Goal: Information Seeking & Learning: Learn about a topic

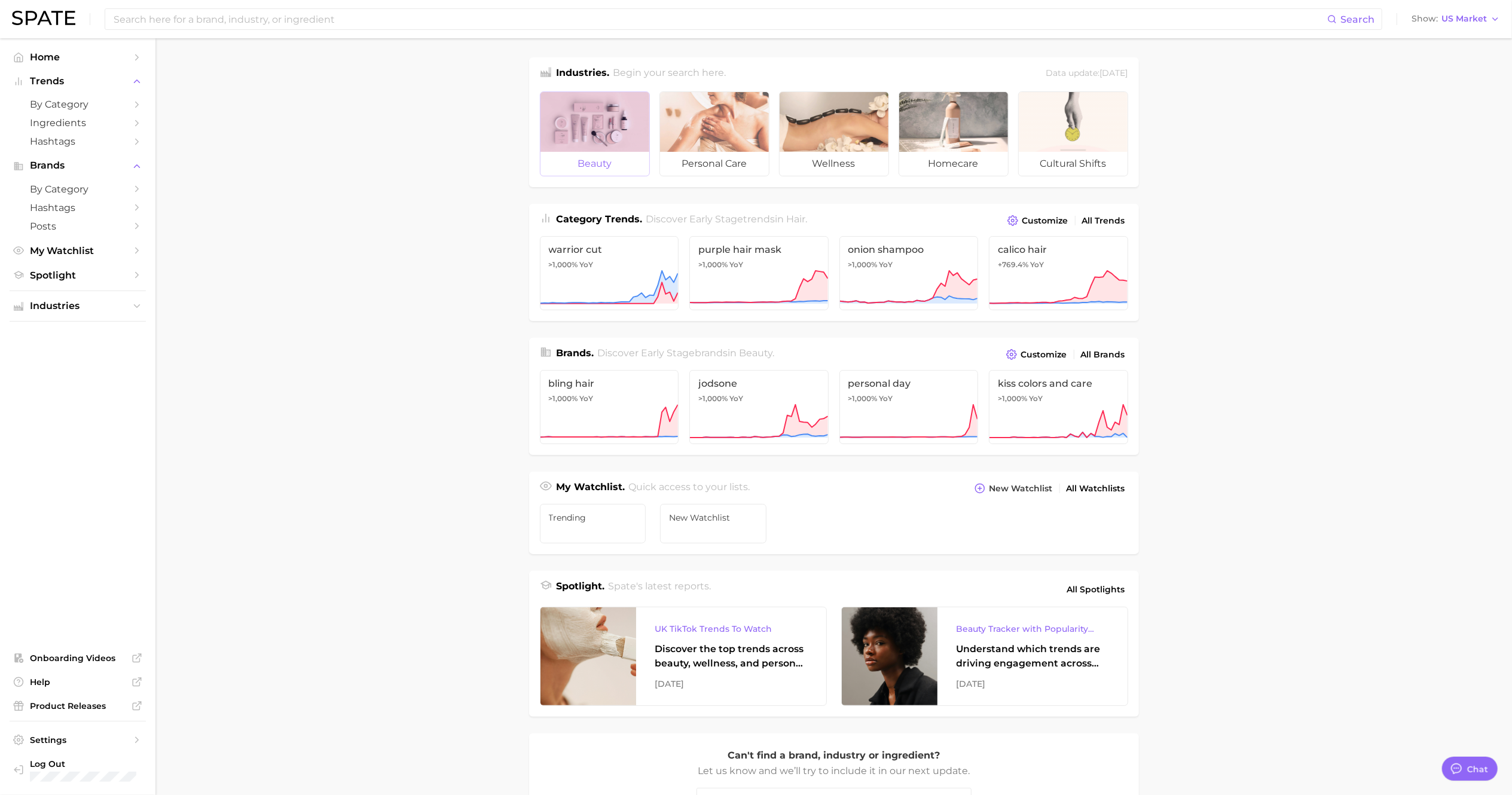
click at [601, 134] on div at bounding box center [595, 122] width 109 height 59
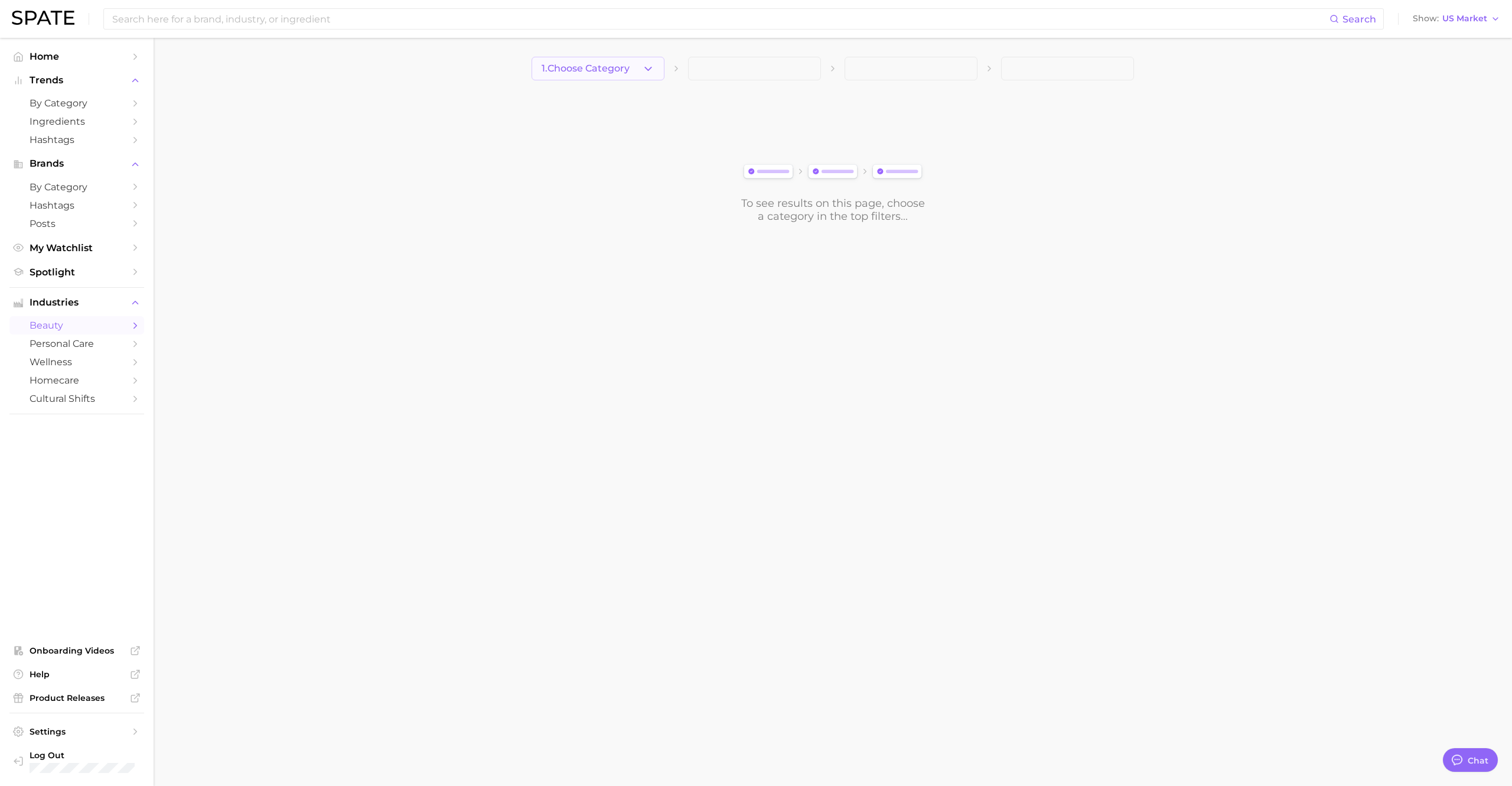
click at [636, 72] on button "1. Choose Category" at bounding box center [598, 68] width 133 height 24
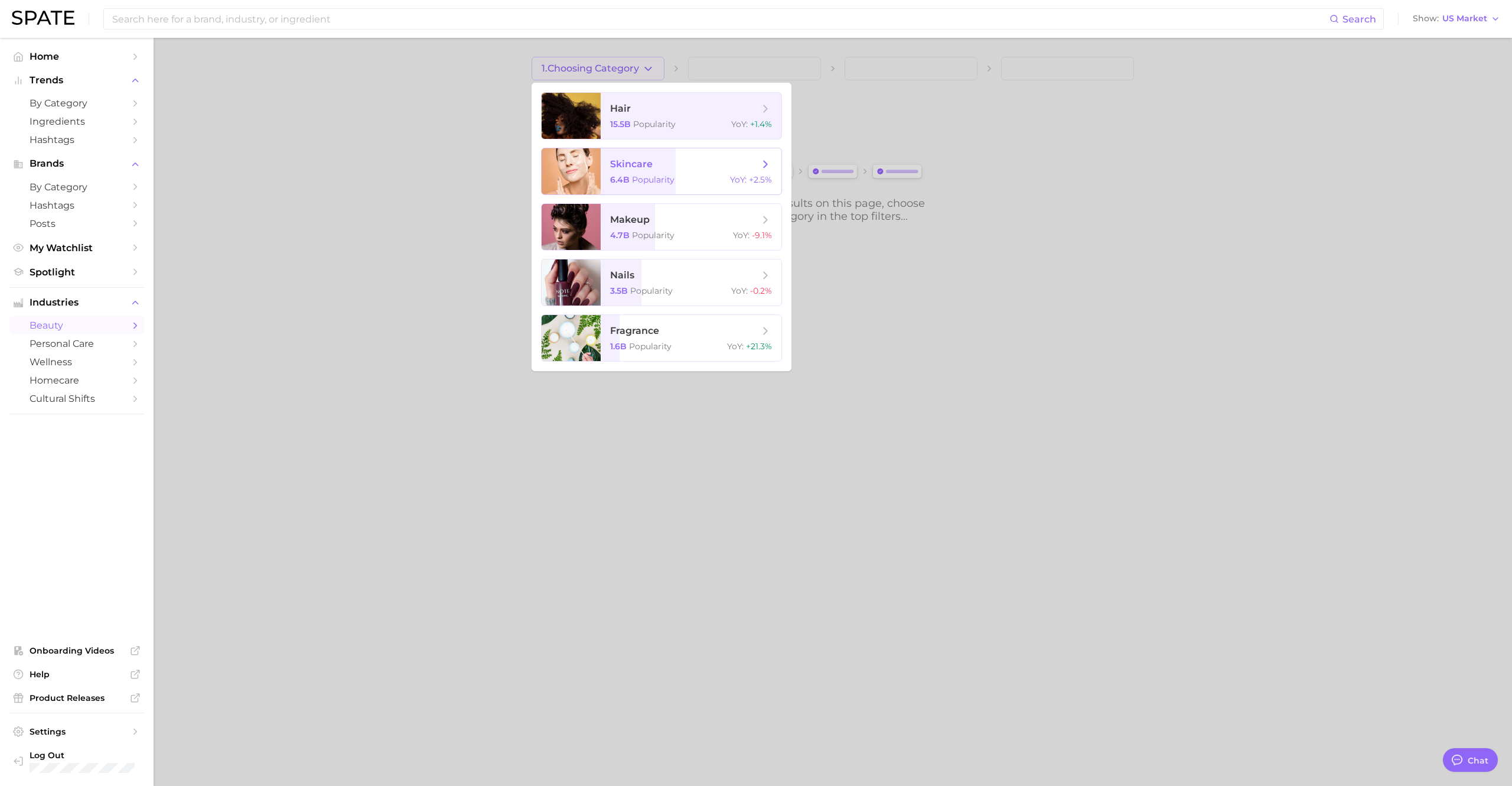
click at [656, 176] on span "Popularity" at bounding box center [653, 179] width 42 height 11
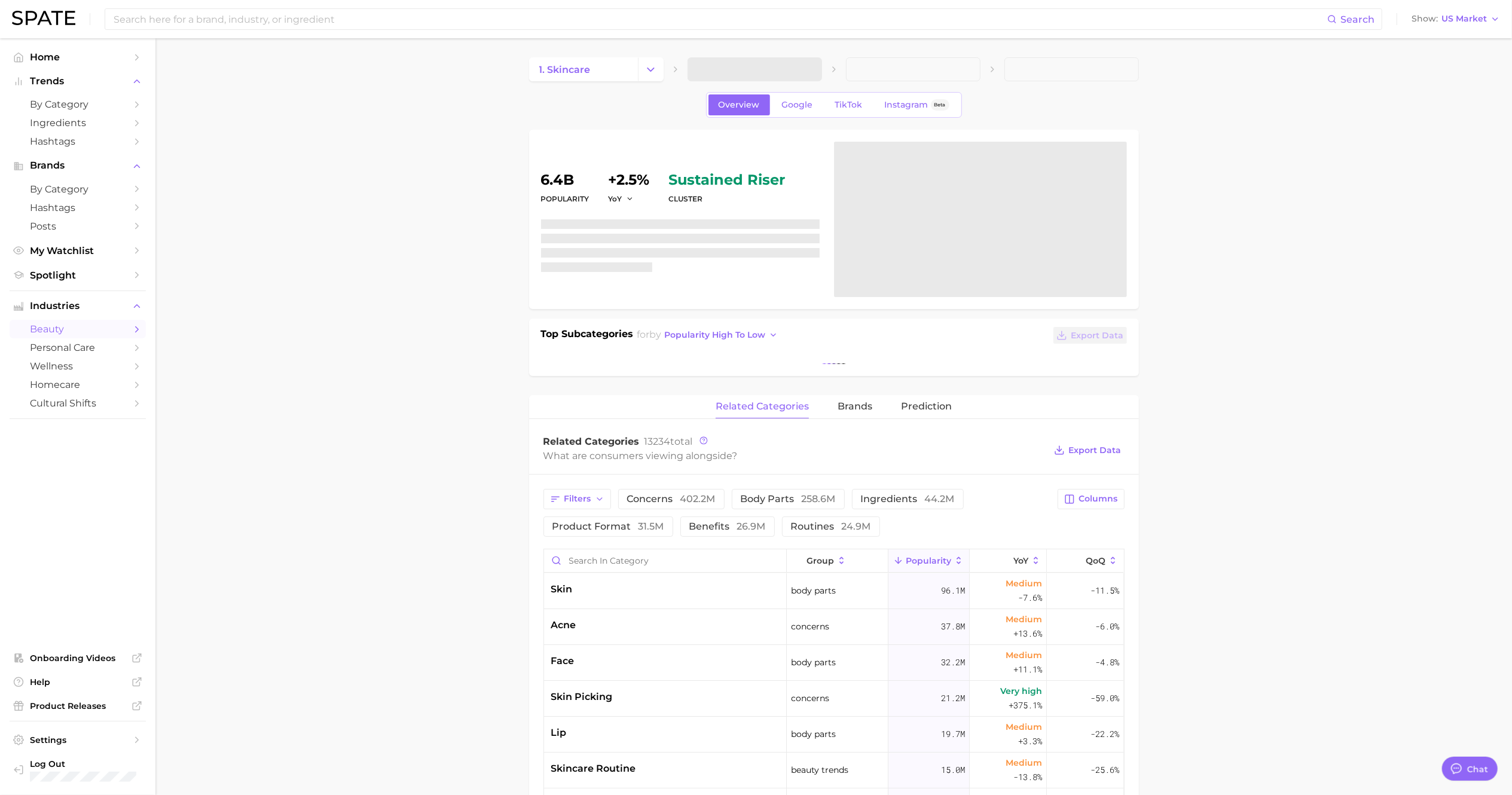
type textarea "x"
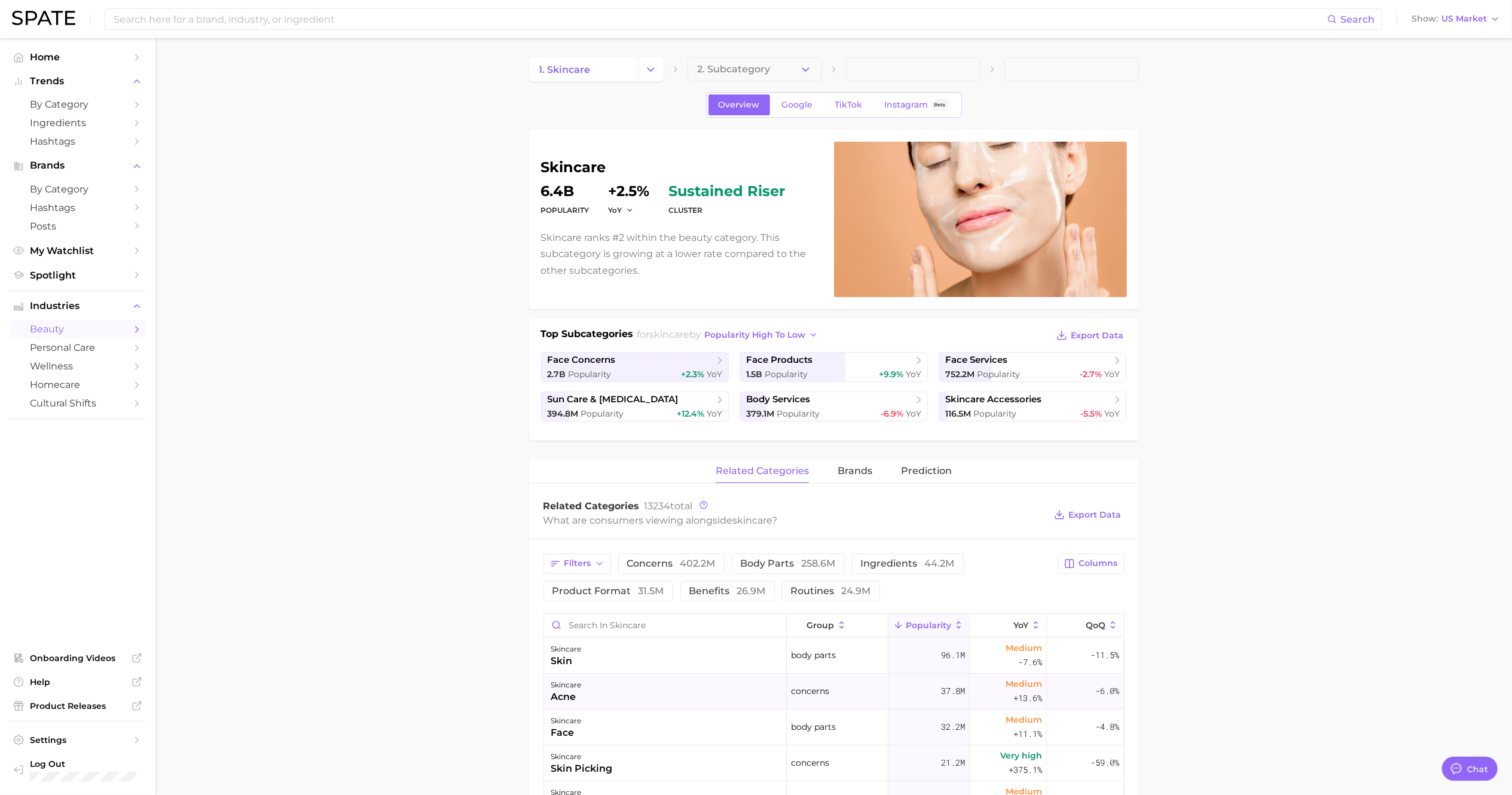
click at [563, 703] on div "acne" at bounding box center [567, 697] width 30 height 15
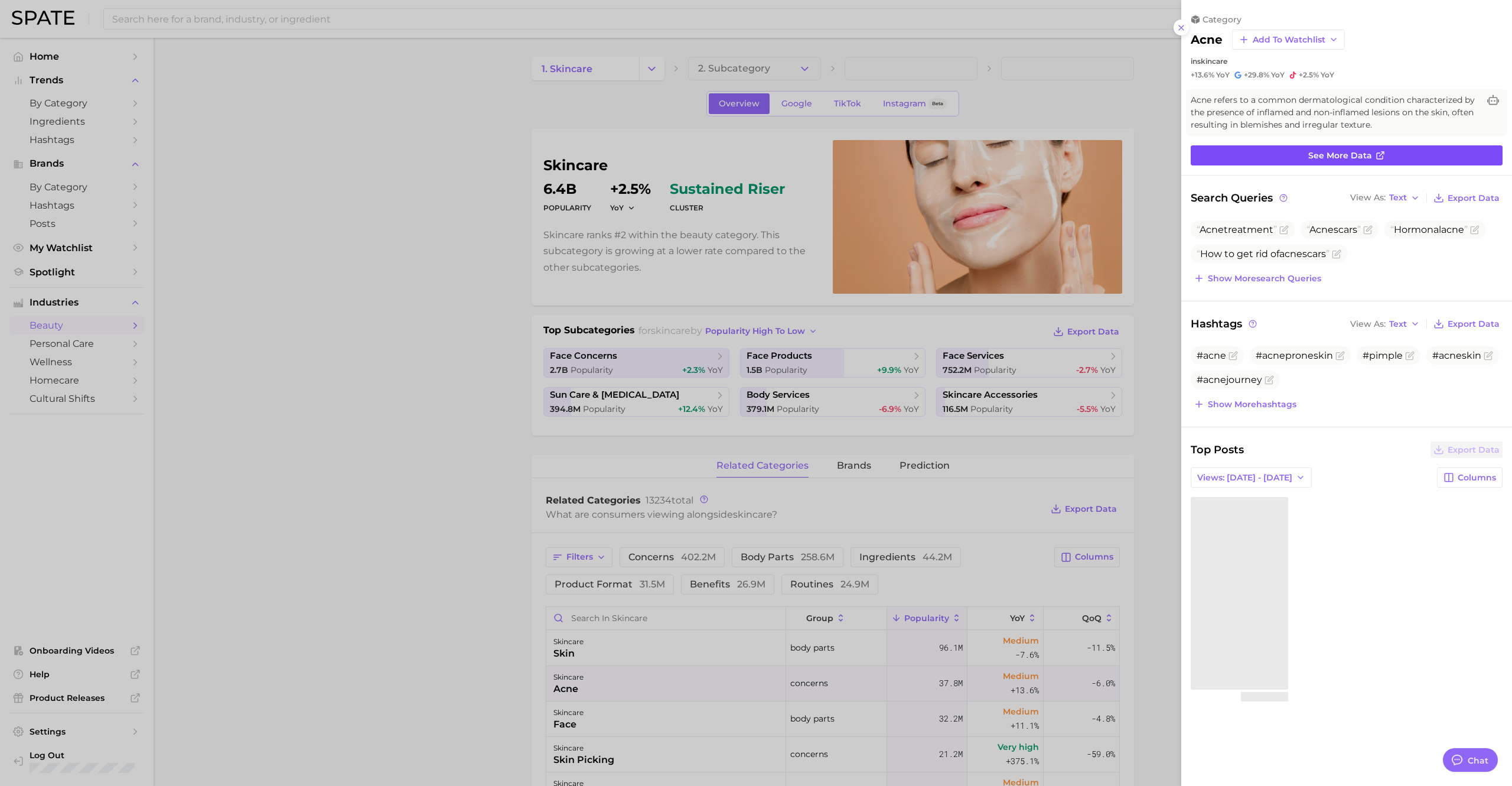
click at [1354, 153] on span "See more data" at bounding box center [1340, 156] width 64 height 10
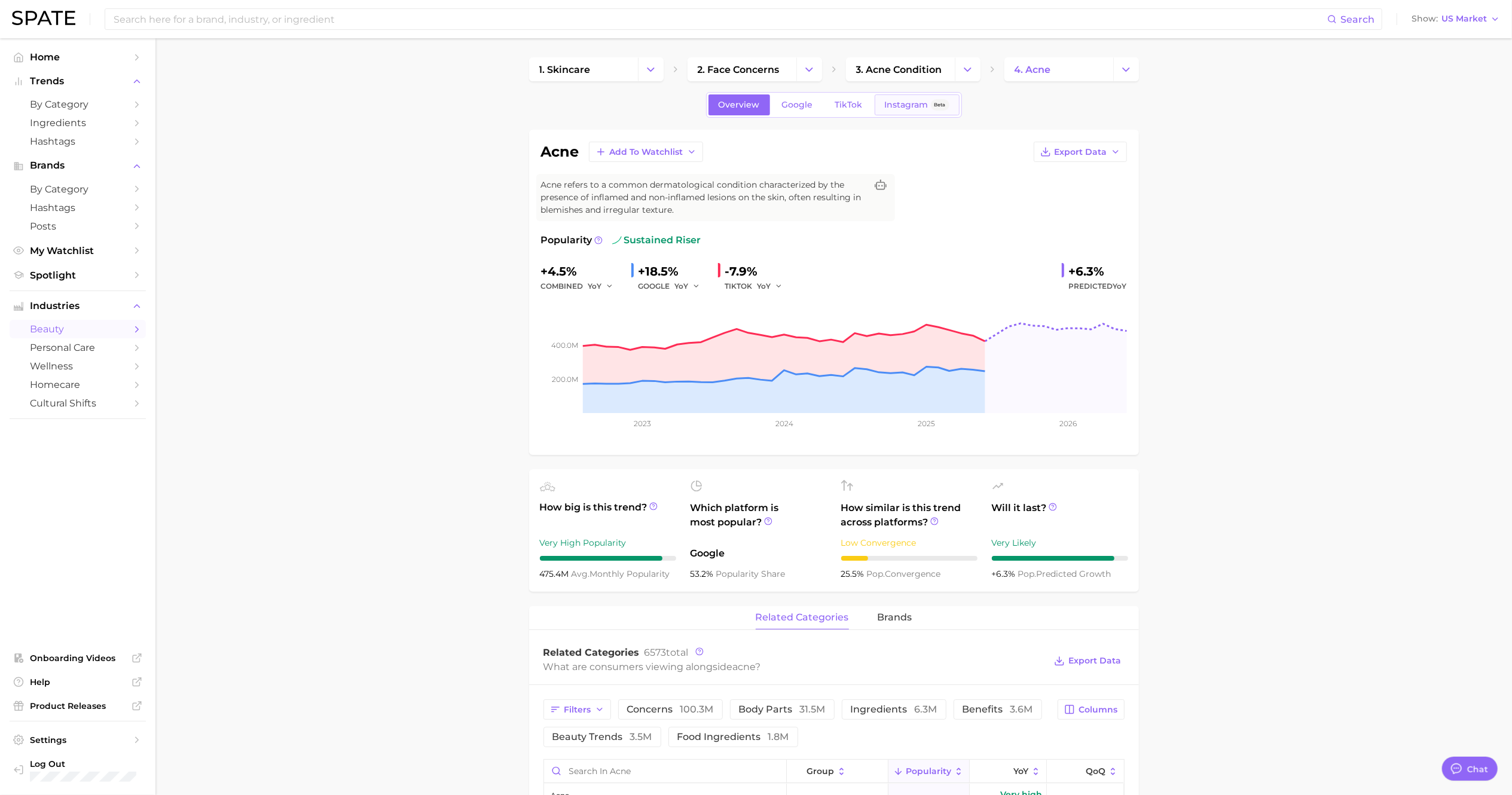
click at [902, 107] on span "Instagram" at bounding box center [907, 105] width 44 height 10
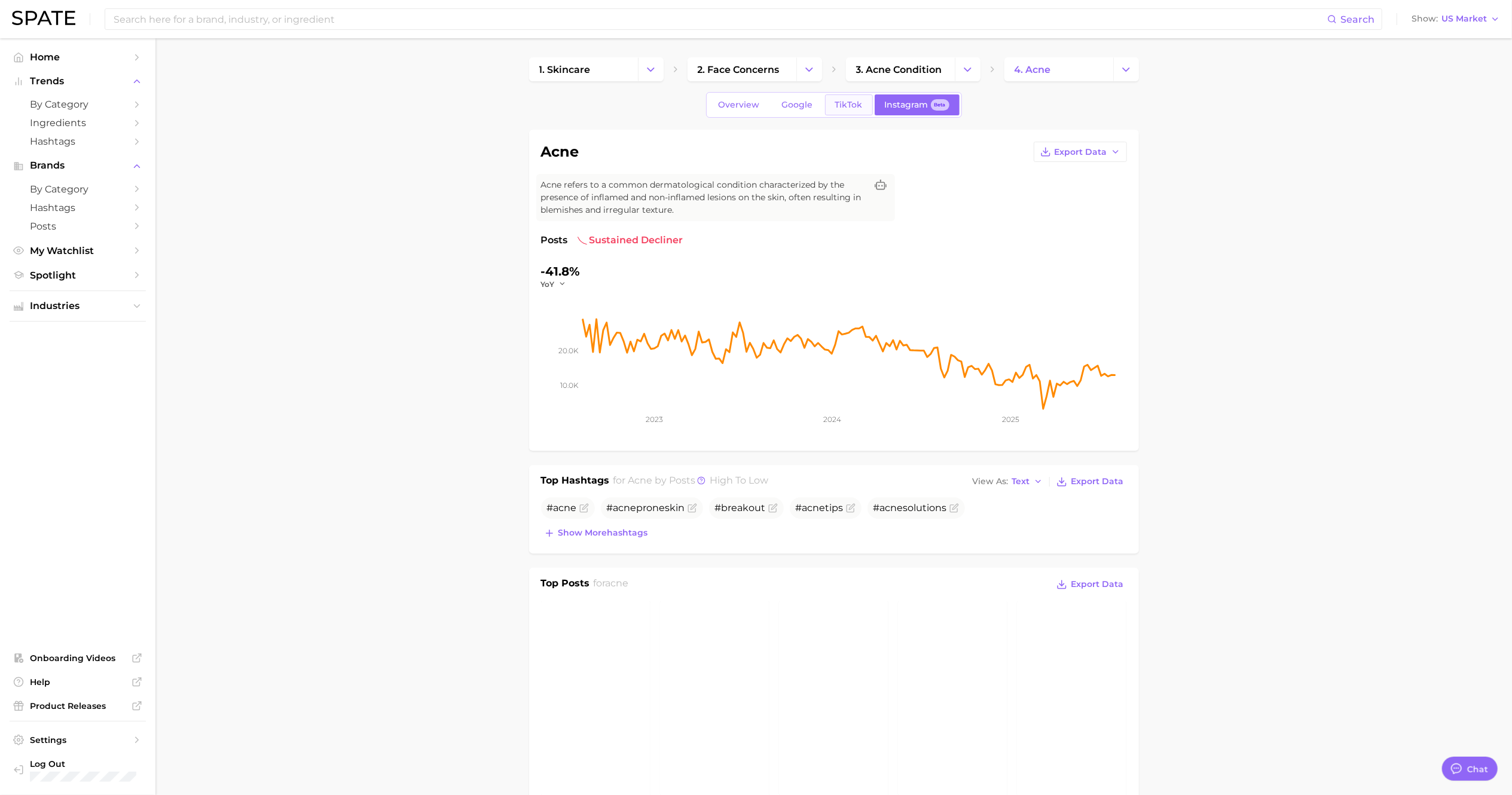
click at [850, 107] on span "TikTok" at bounding box center [849, 105] width 28 height 10
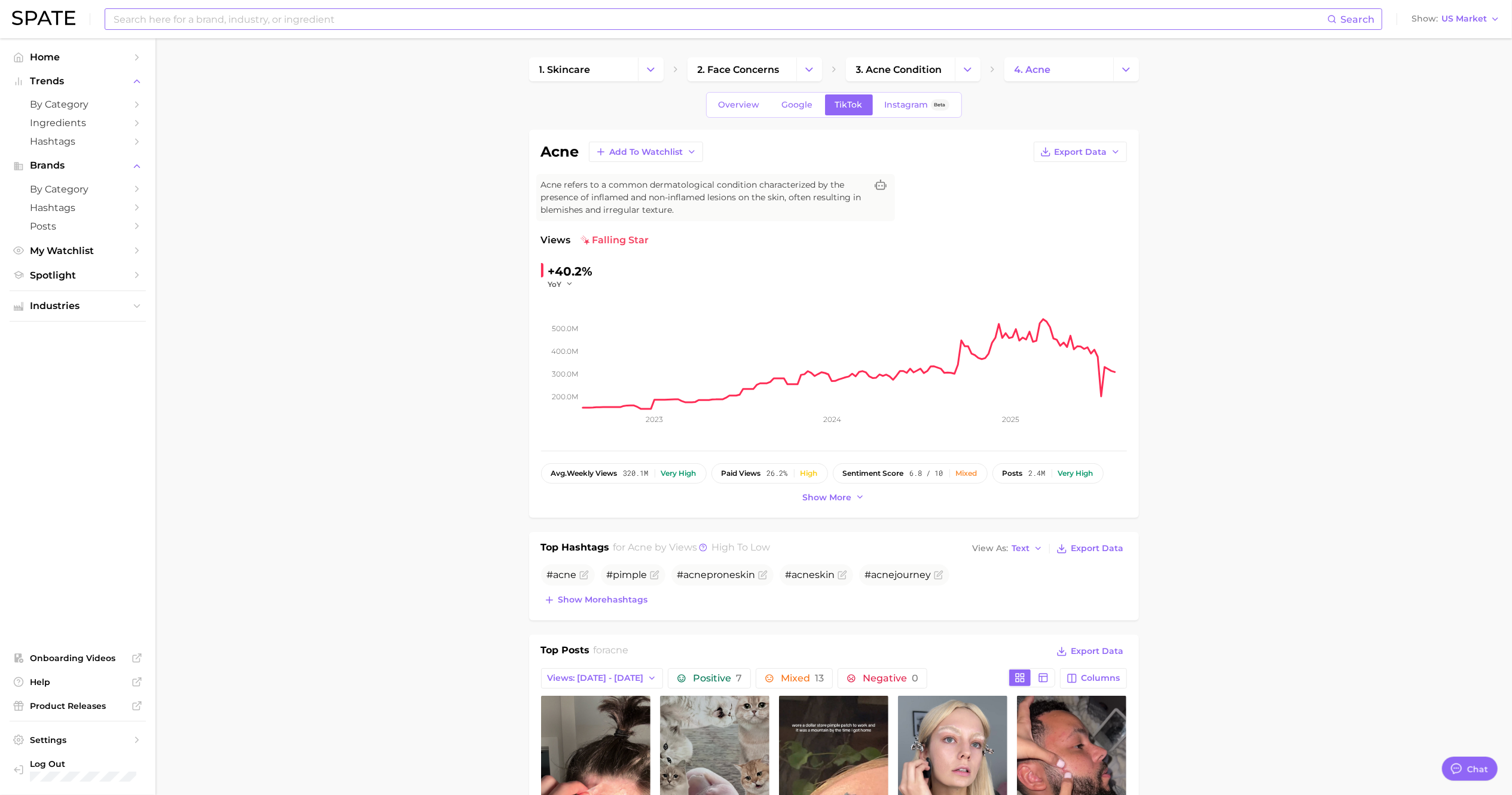
click at [343, 25] on input at bounding box center [720, 19] width 1215 height 20
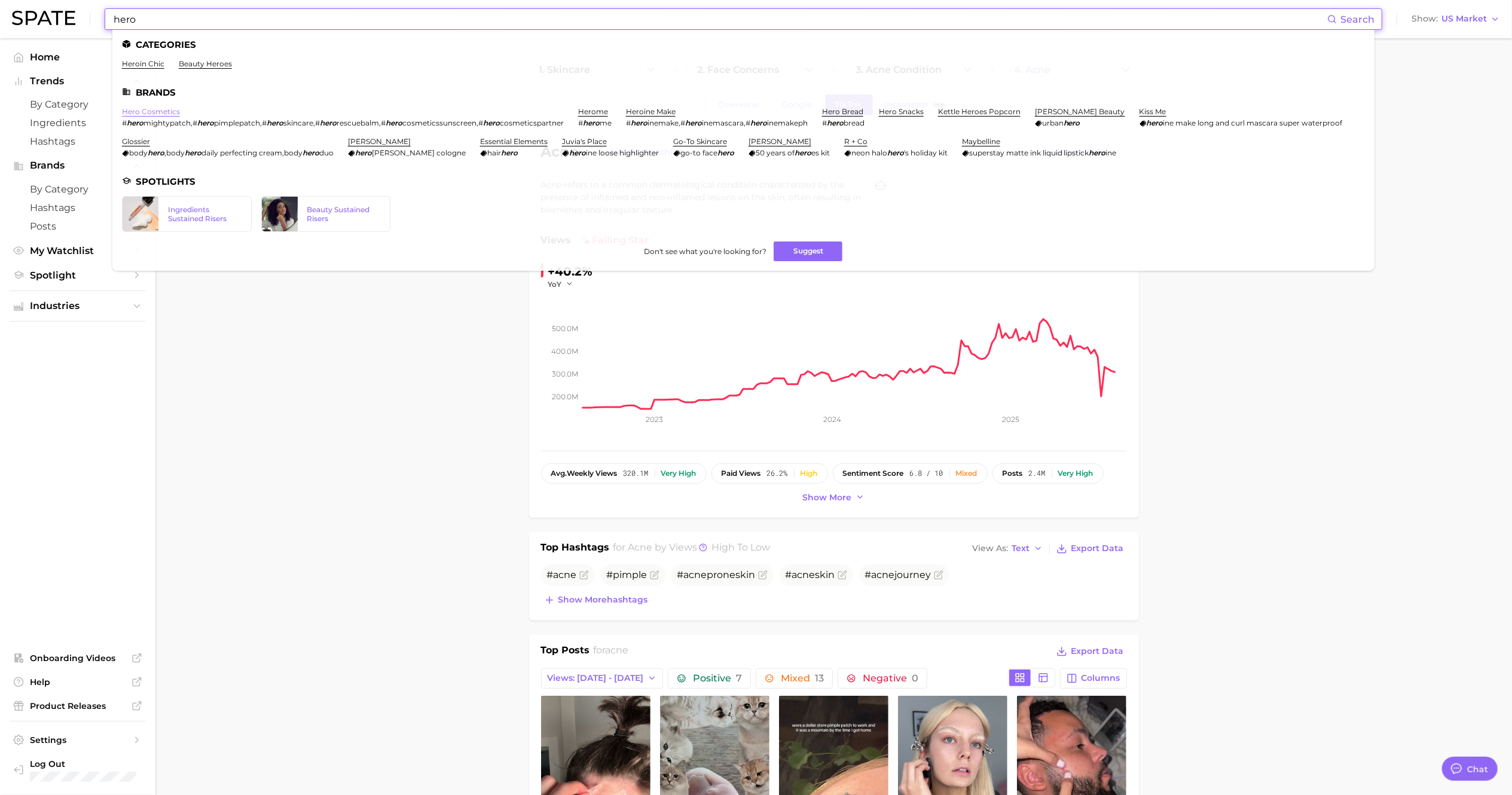
type input "hero"
click at [168, 110] on link "hero cosmetics" at bounding box center [151, 111] width 58 height 9
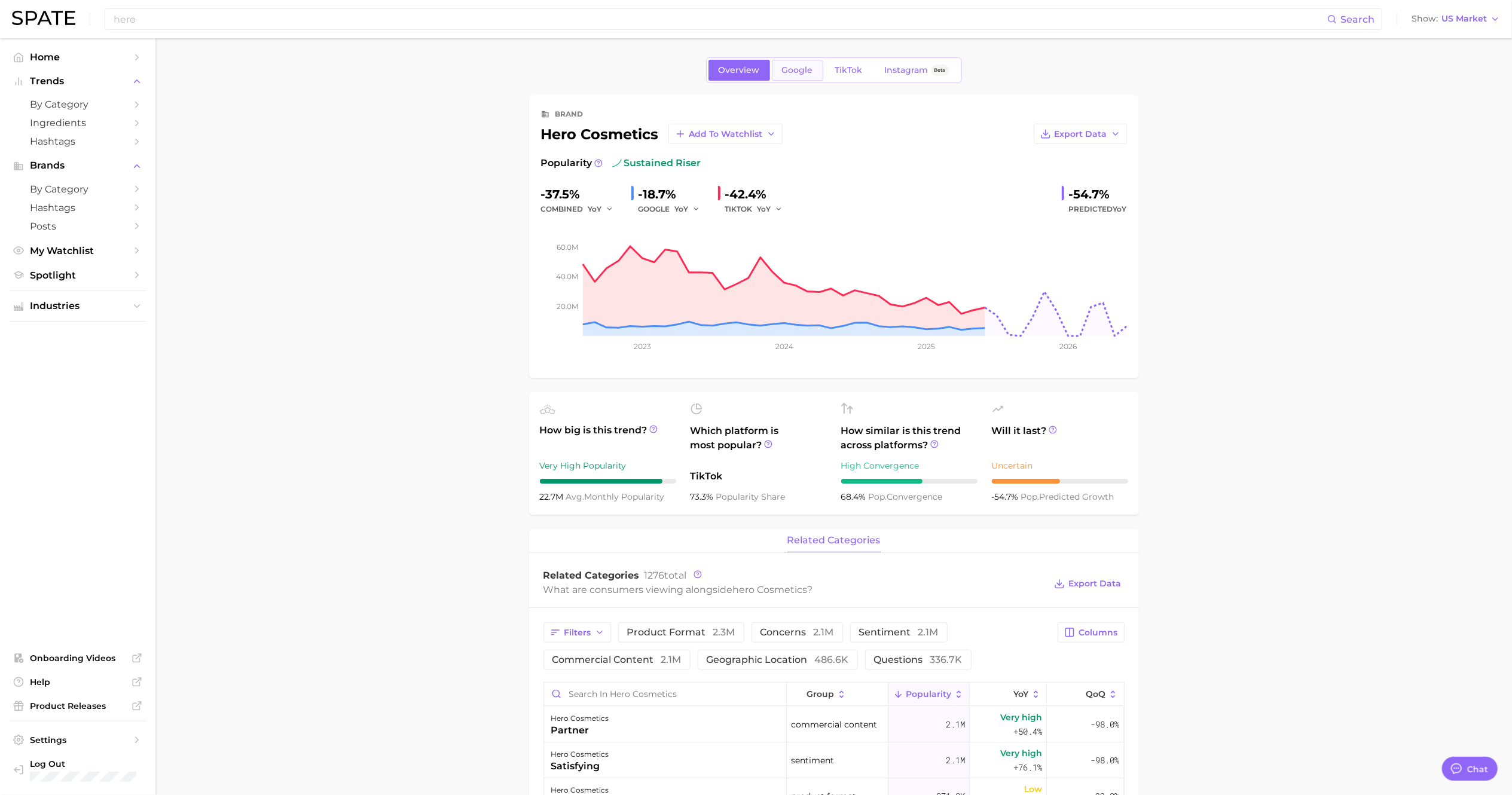
click at [806, 76] on link "Google" at bounding box center [797, 70] width 52 height 21
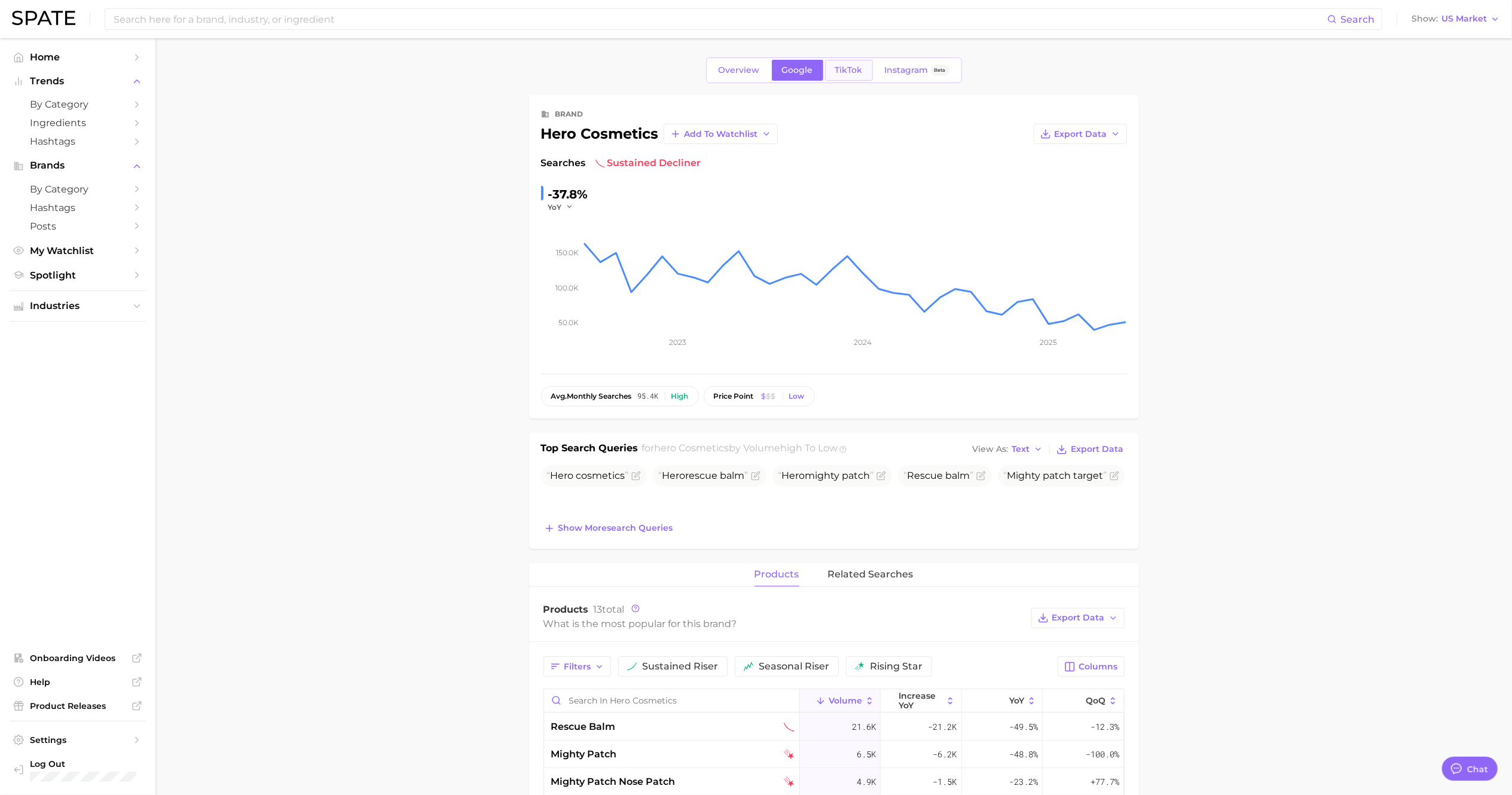
click at [839, 73] on span "TikTok" at bounding box center [849, 70] width 28 height 10
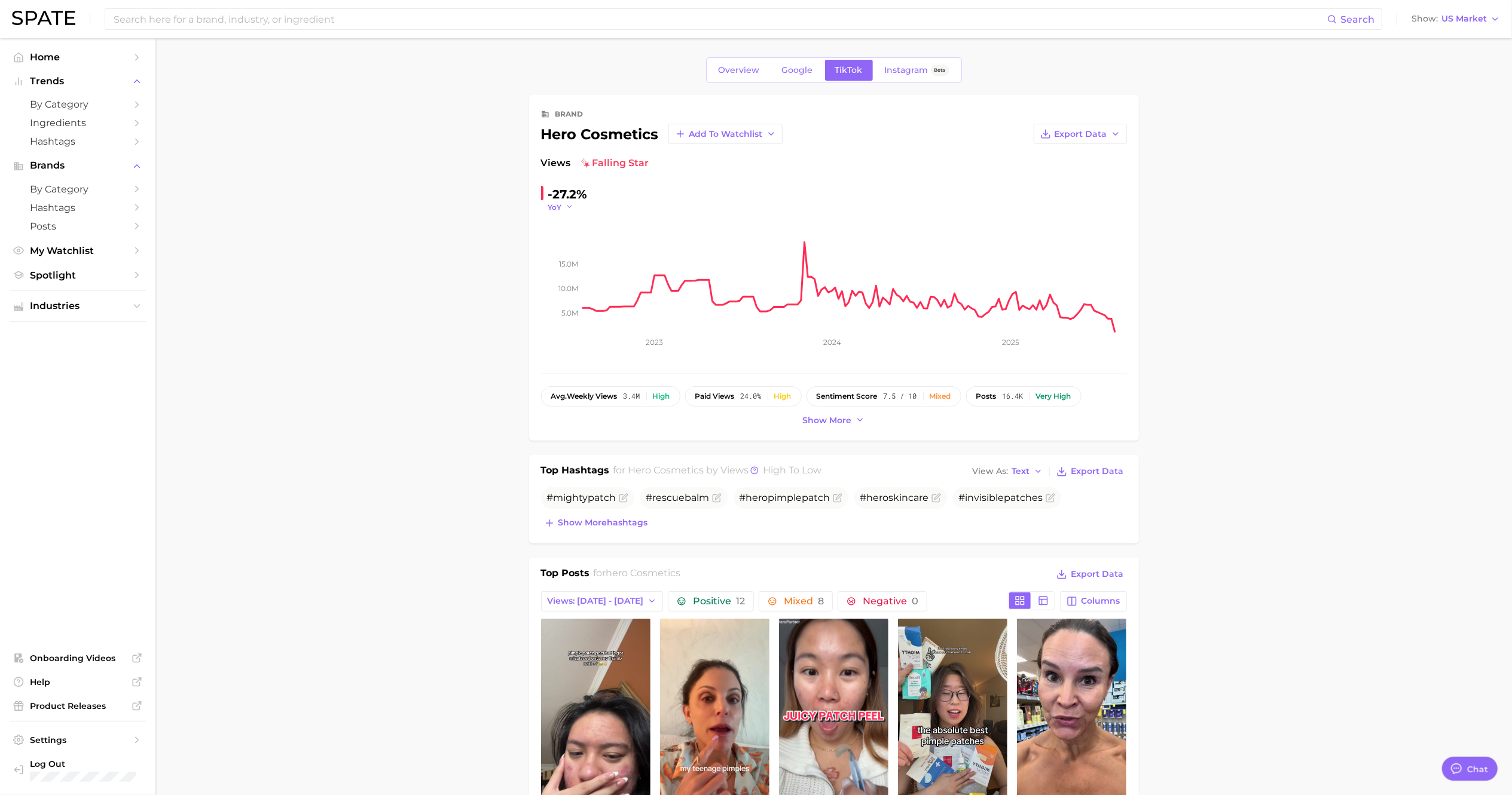
click at [570, 207] on polyline "button" at bounding box center [570, 207] width 4 height 1
click at [563, 246] on span "QoQ" at bounding box center [564, 245] width 20 height 10
click at [577, 214] on icon "5.0m 10.0m 15.0m 2023 2024 2025" at bounding box center [834, 287] width 586 height 149
click at [570, 209] on icon "button" at bounding box center [573, 207] width 9 height 9
click at [574, 263] on span "MoM" at bounding box center [564, 267] width 21 height 10
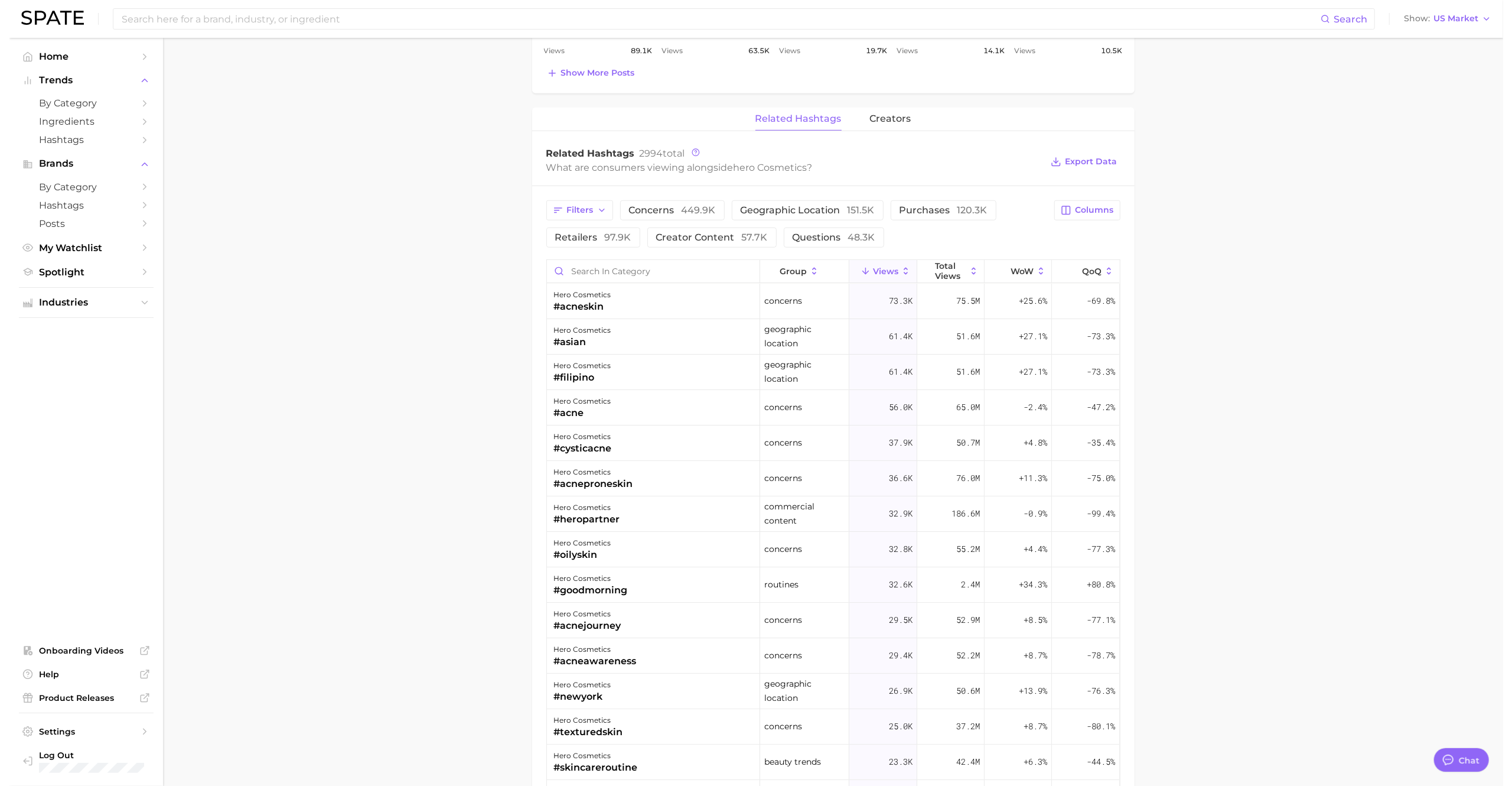
scroll to position [825, 0]
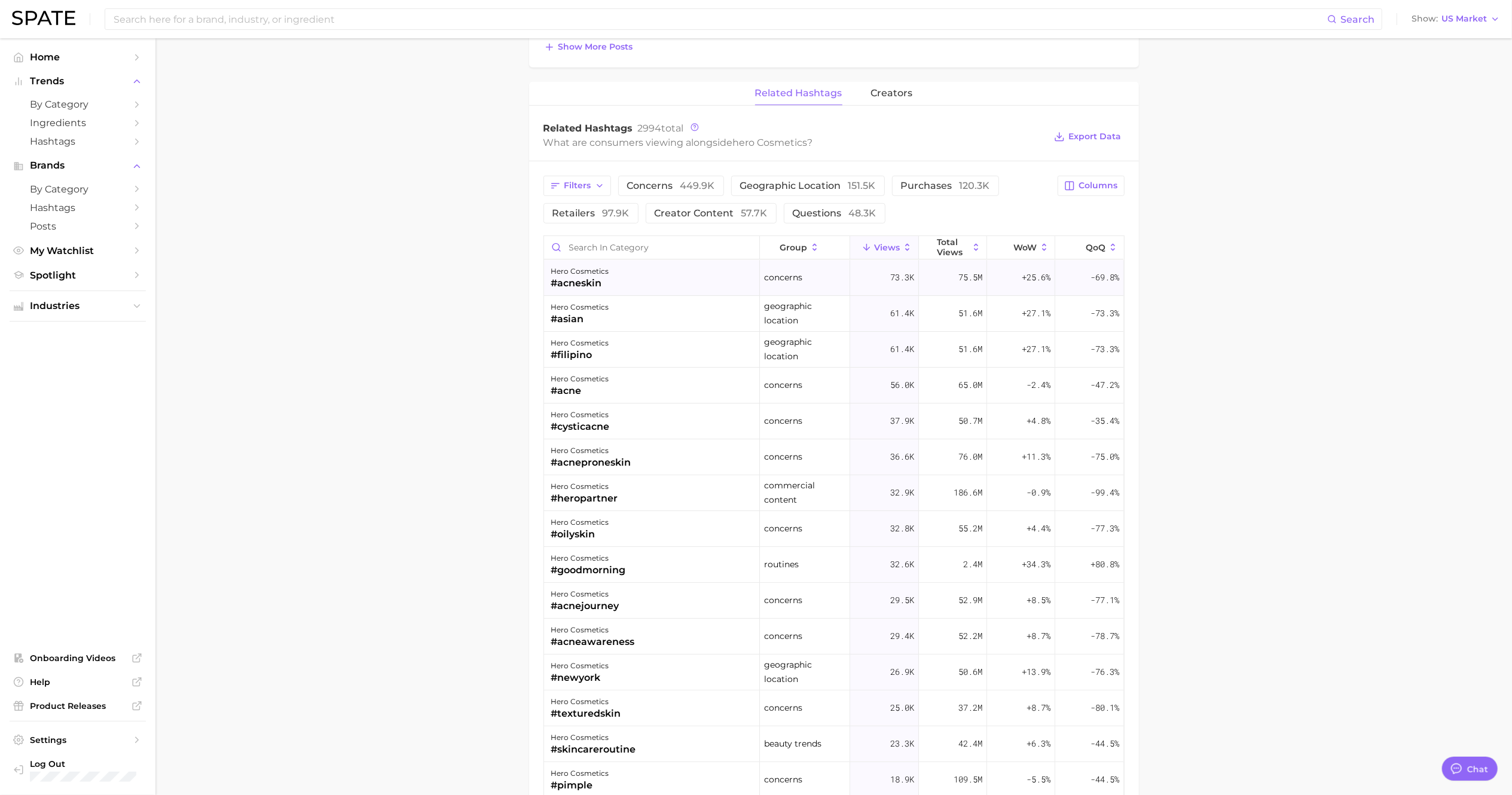
click at [591, 287] on div "#acneskin" at bounding box center [580, 284] width 58 height 15
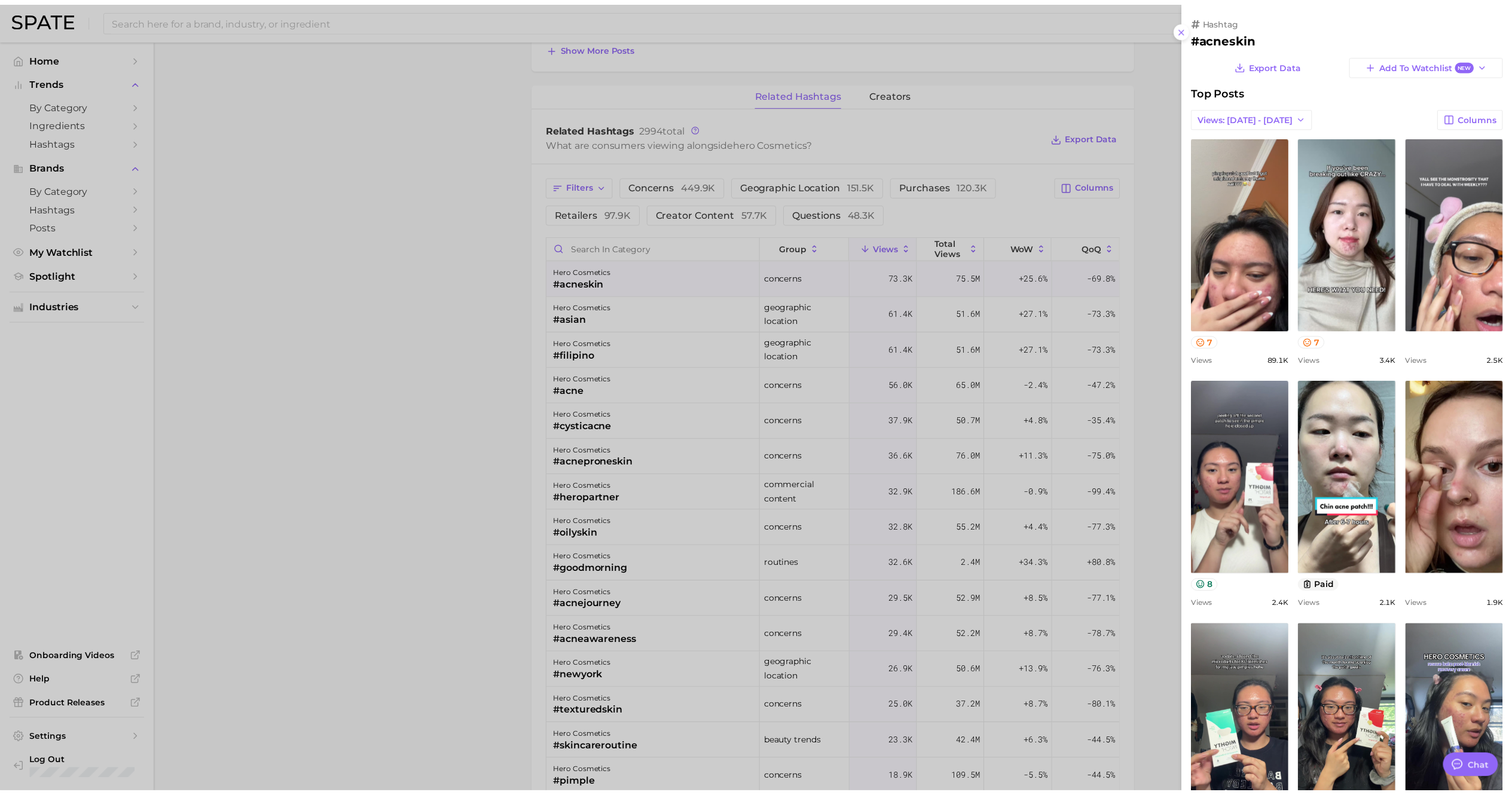
scroll to position [0, 0]
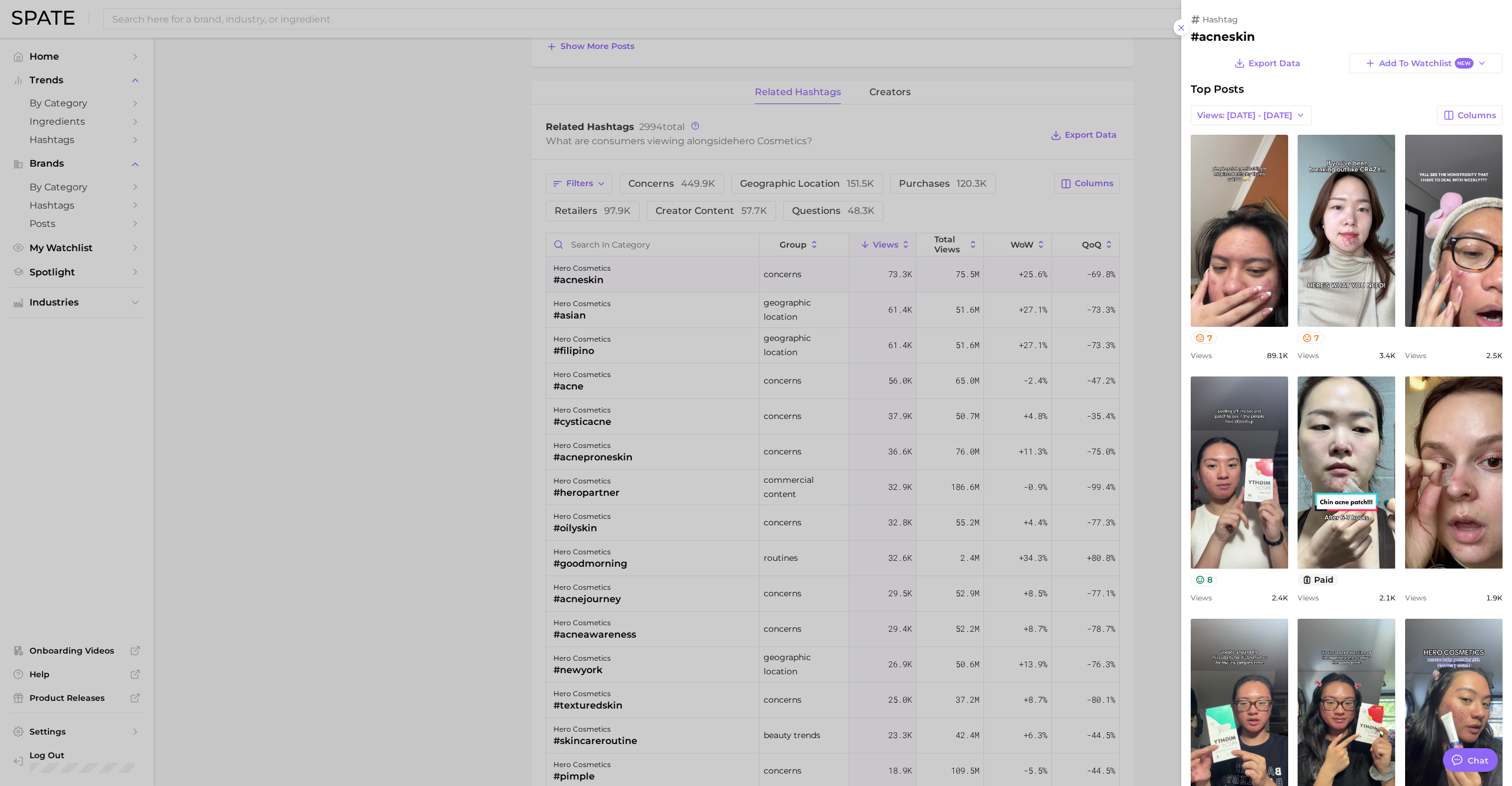
click at [1230, 92] on span "Top Posts" at bounding box center [1217, 89] width 53 height 13
click at [183, 25] on div at bounding box center [756, 393] width 1512 height 786
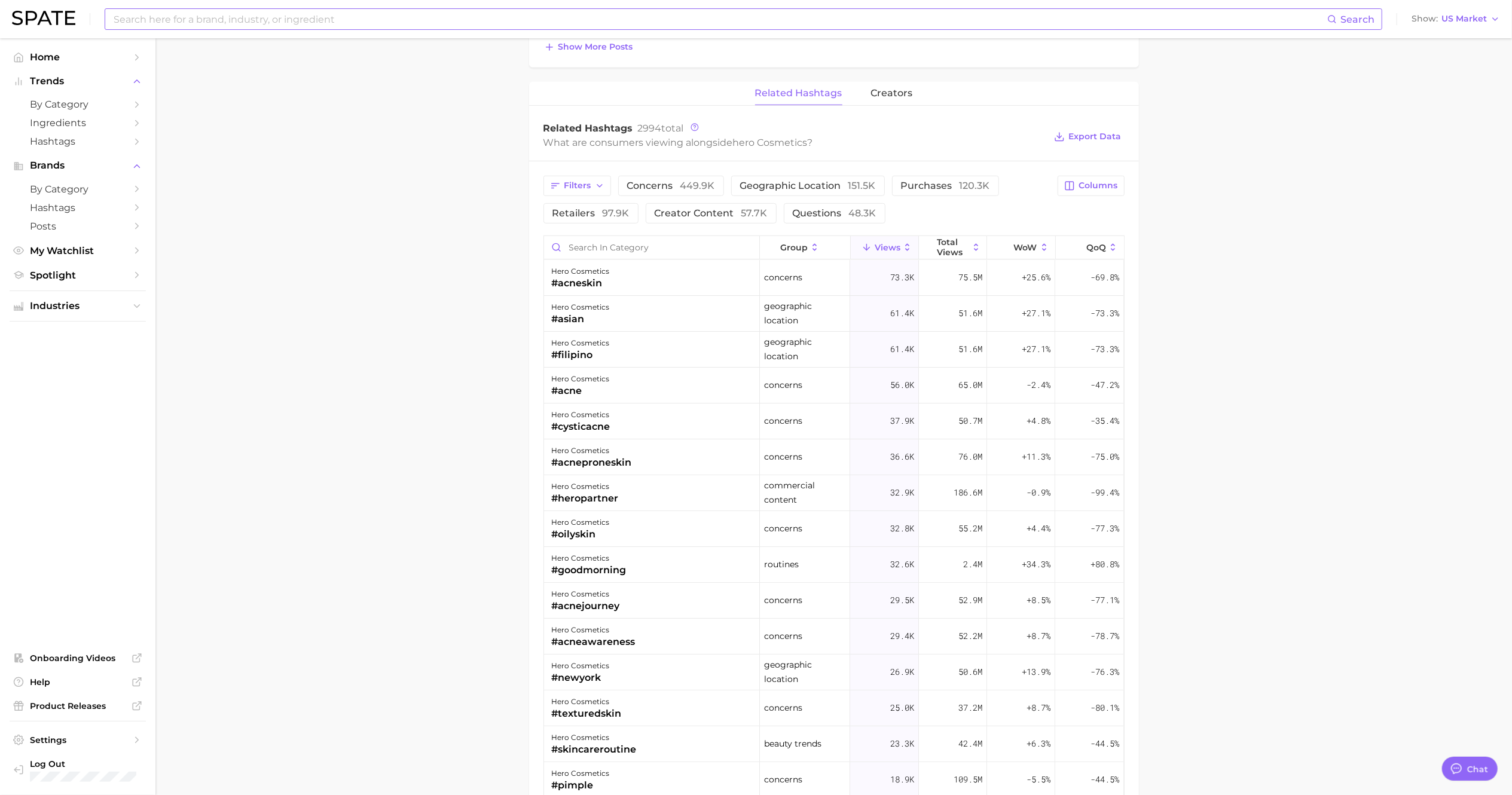
click at [165, 19] on input at bounding box center [720, 19] width 1215 height 20
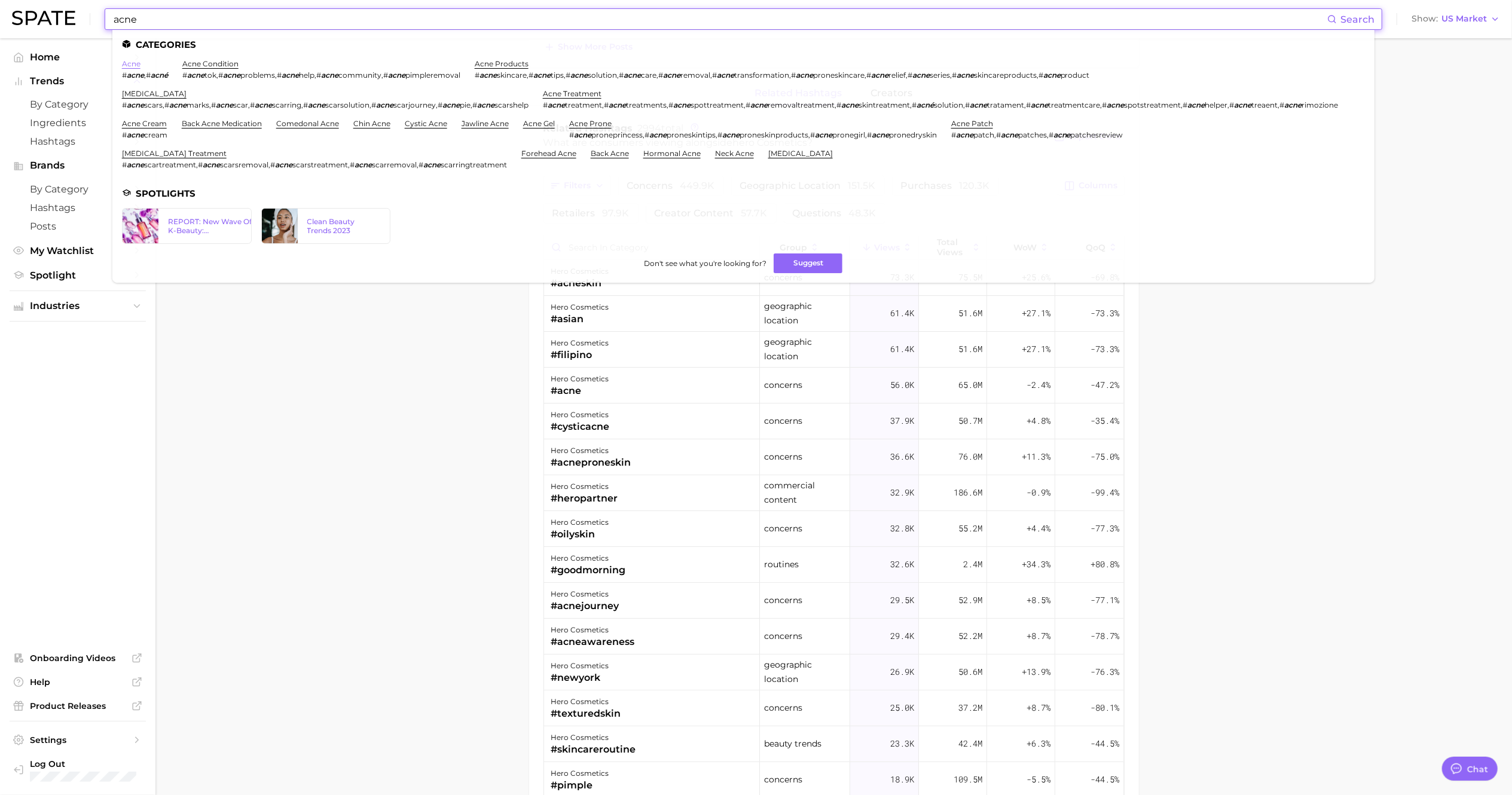
type input "acne"
click at [133, 64] on link "acne" at bounding box center [131, 64] width 19 height 9
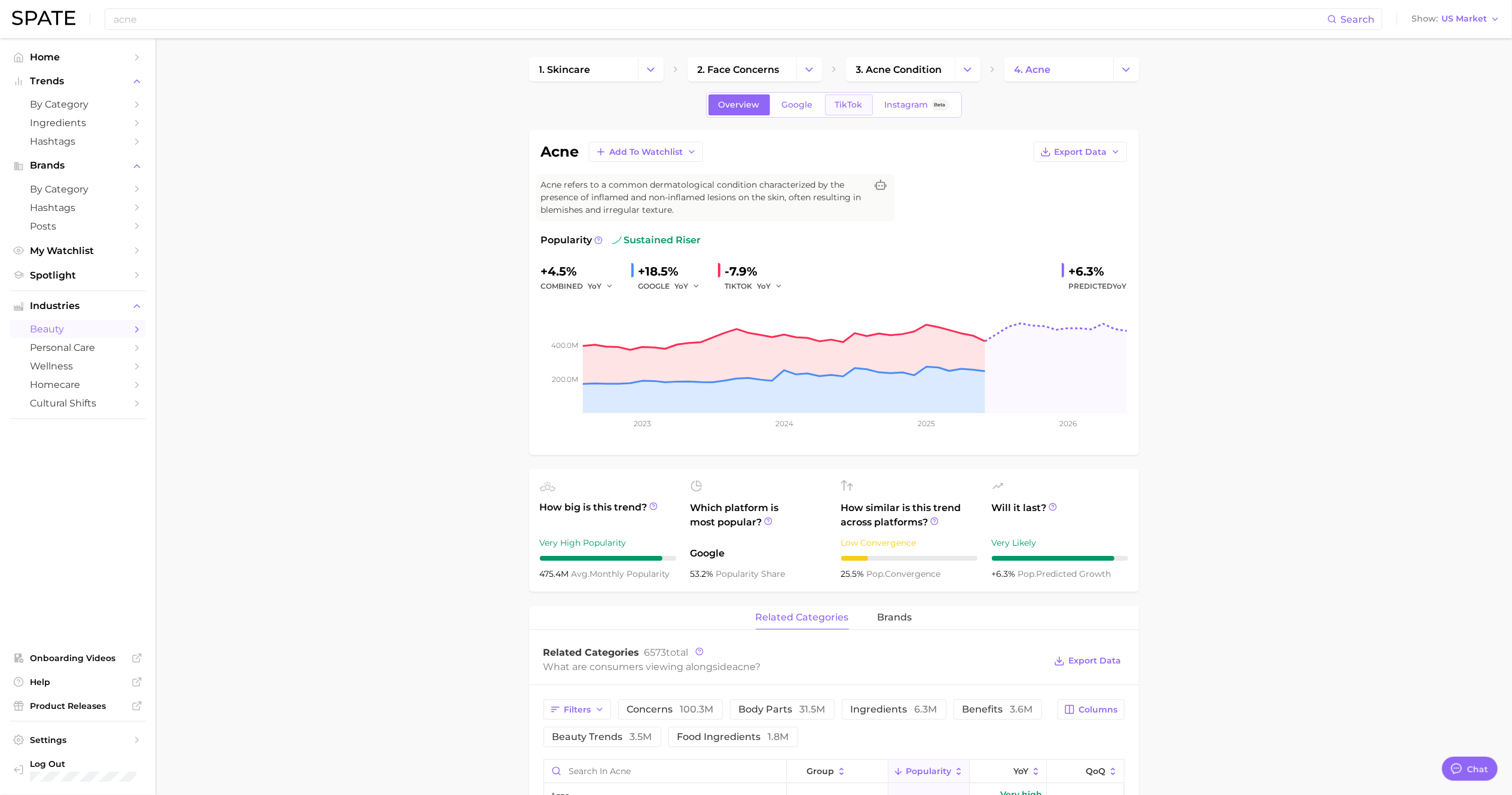
click at [847, 112] on link "TikTok" at bounding box center [849, 104] width 48 height 21
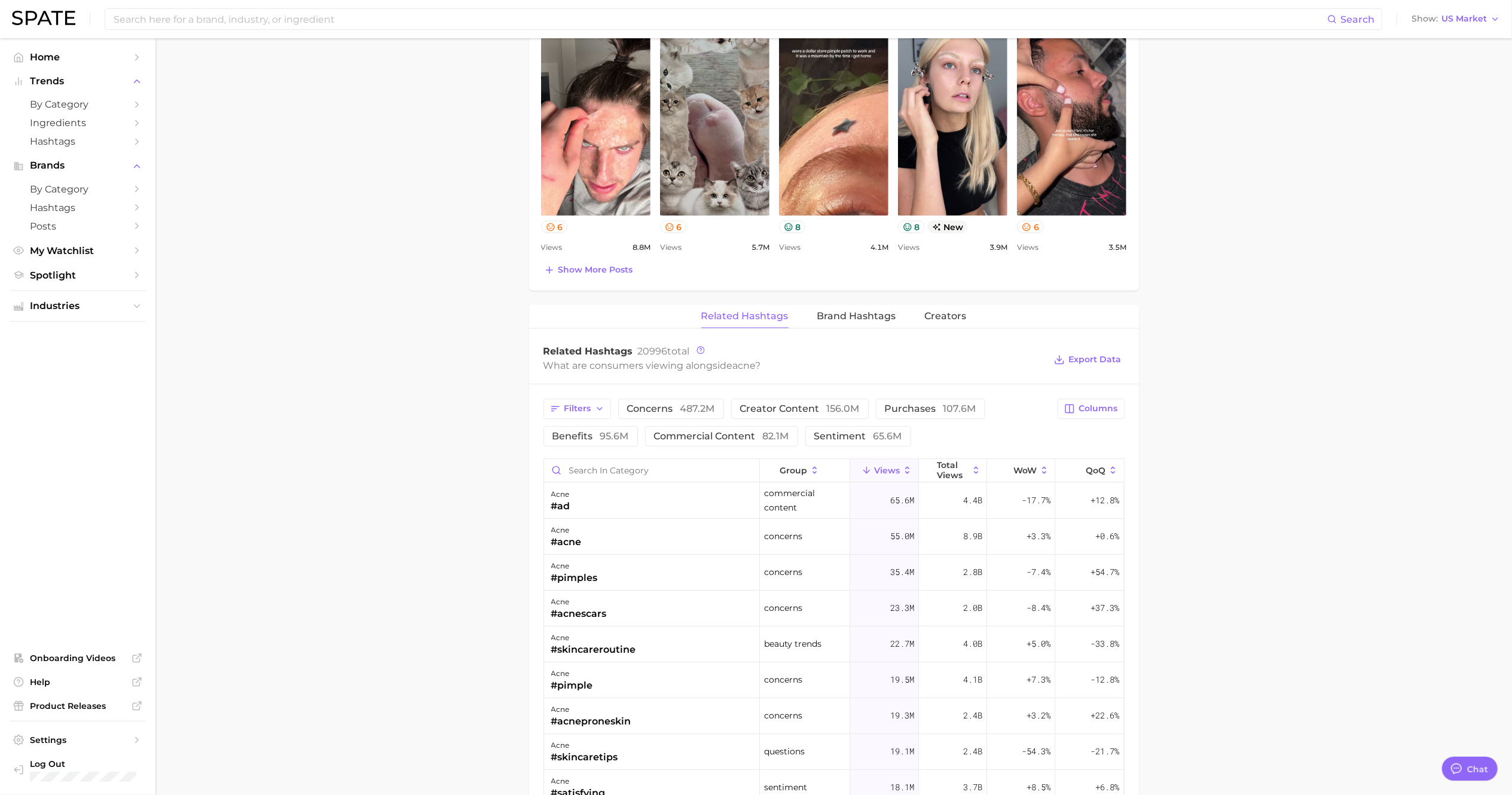
scroll to position [694, 0]
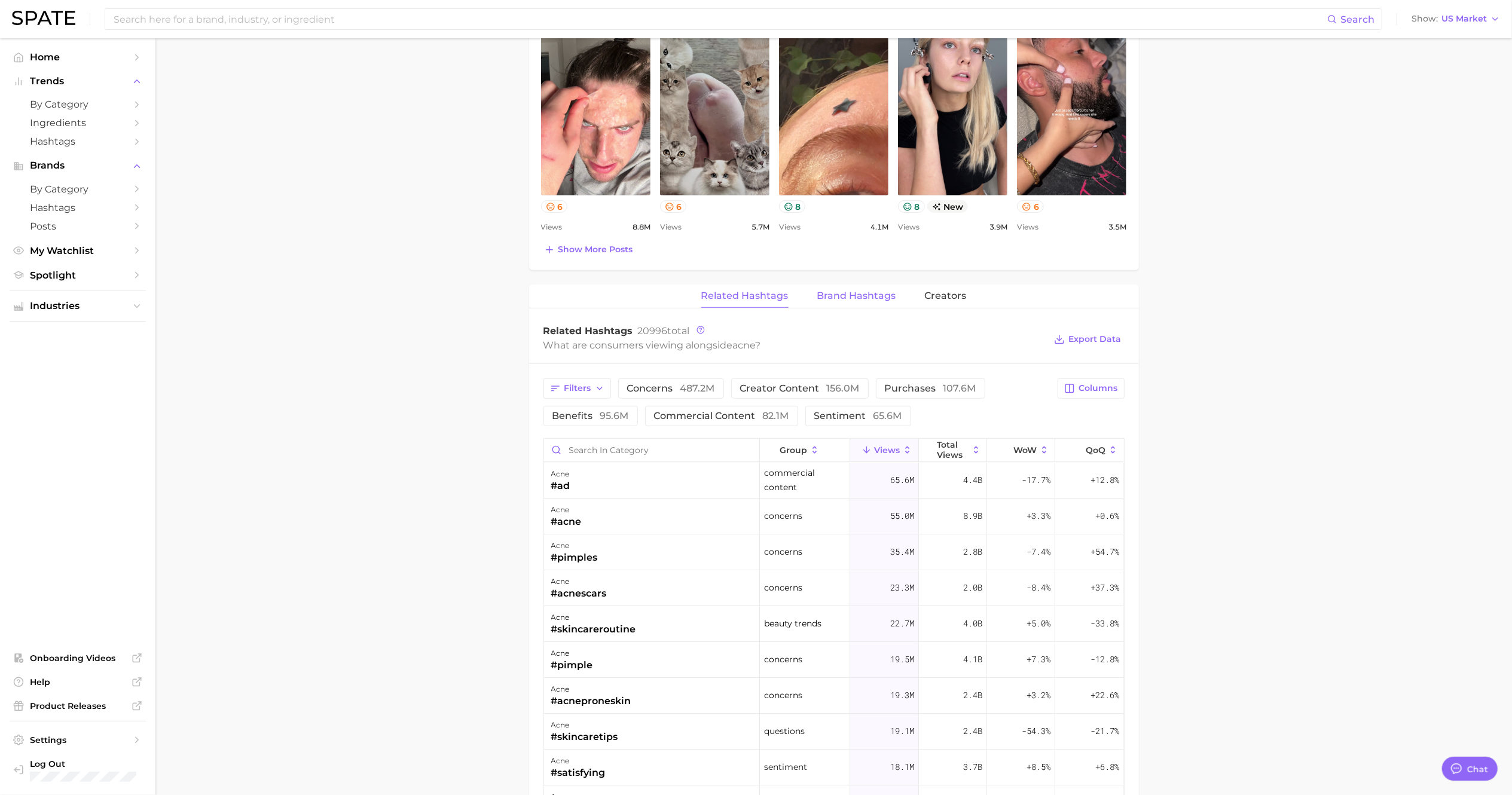
click at [858, 299] on span "Brand Hashtags" at bounding box center [856, 295] width 79 height 11
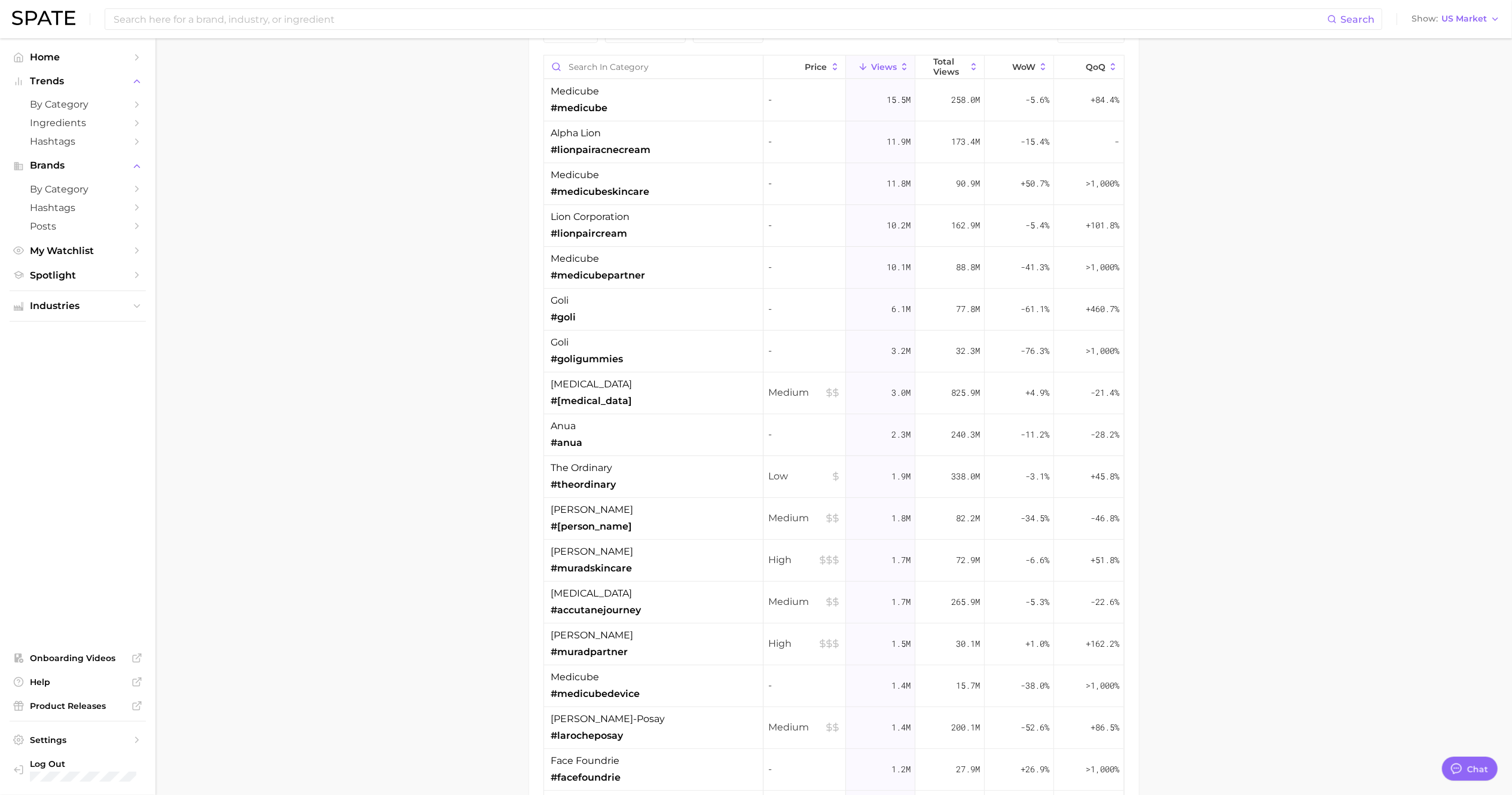
scroll to position [962, 0]
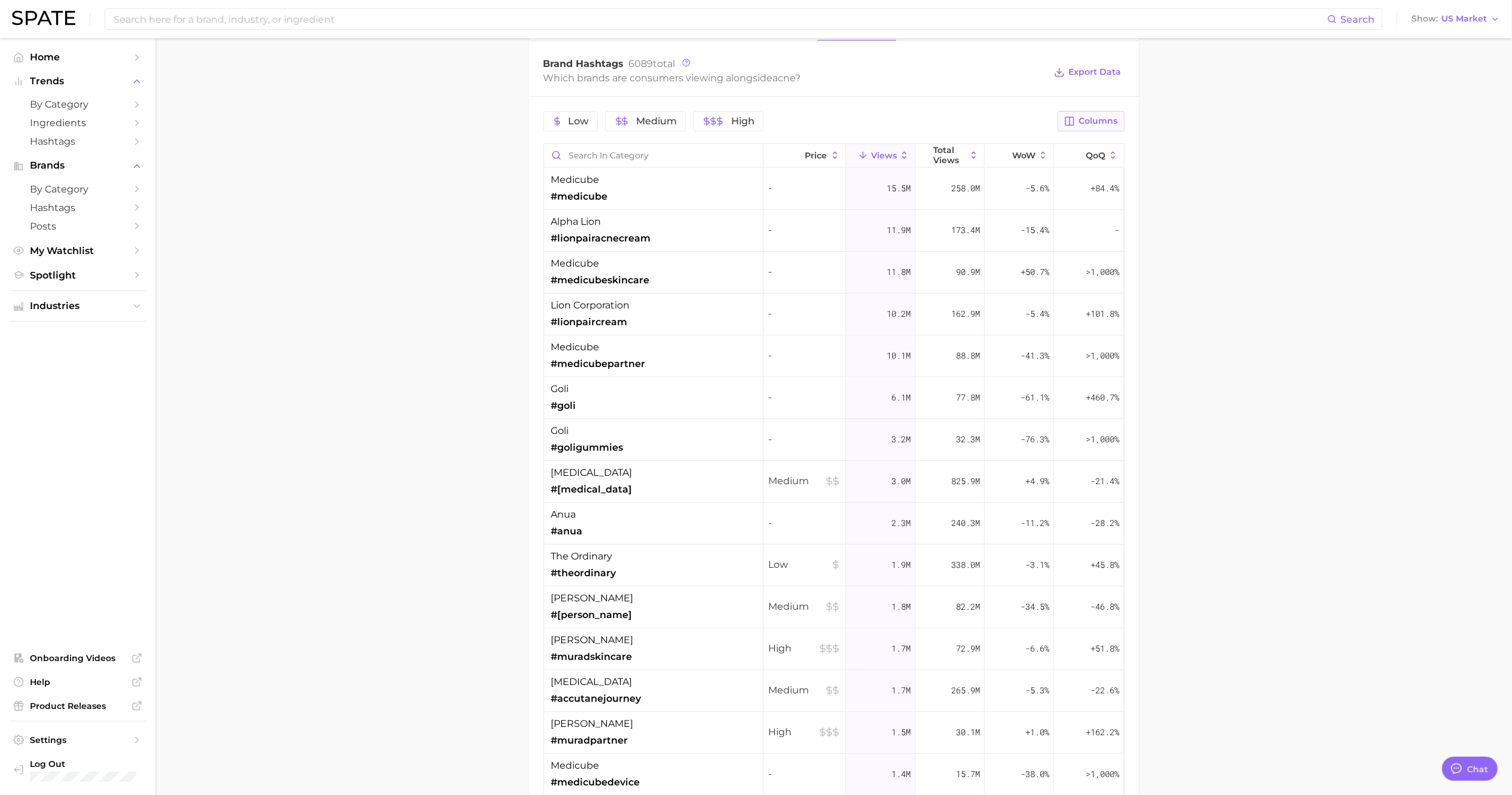
click at [1101, 124] on span "Columns" at bounding box center [1098, 121] width 39 height 10
click at [971, 329] on span "YoY" at bounding box center [966, 326] width 17 height 10
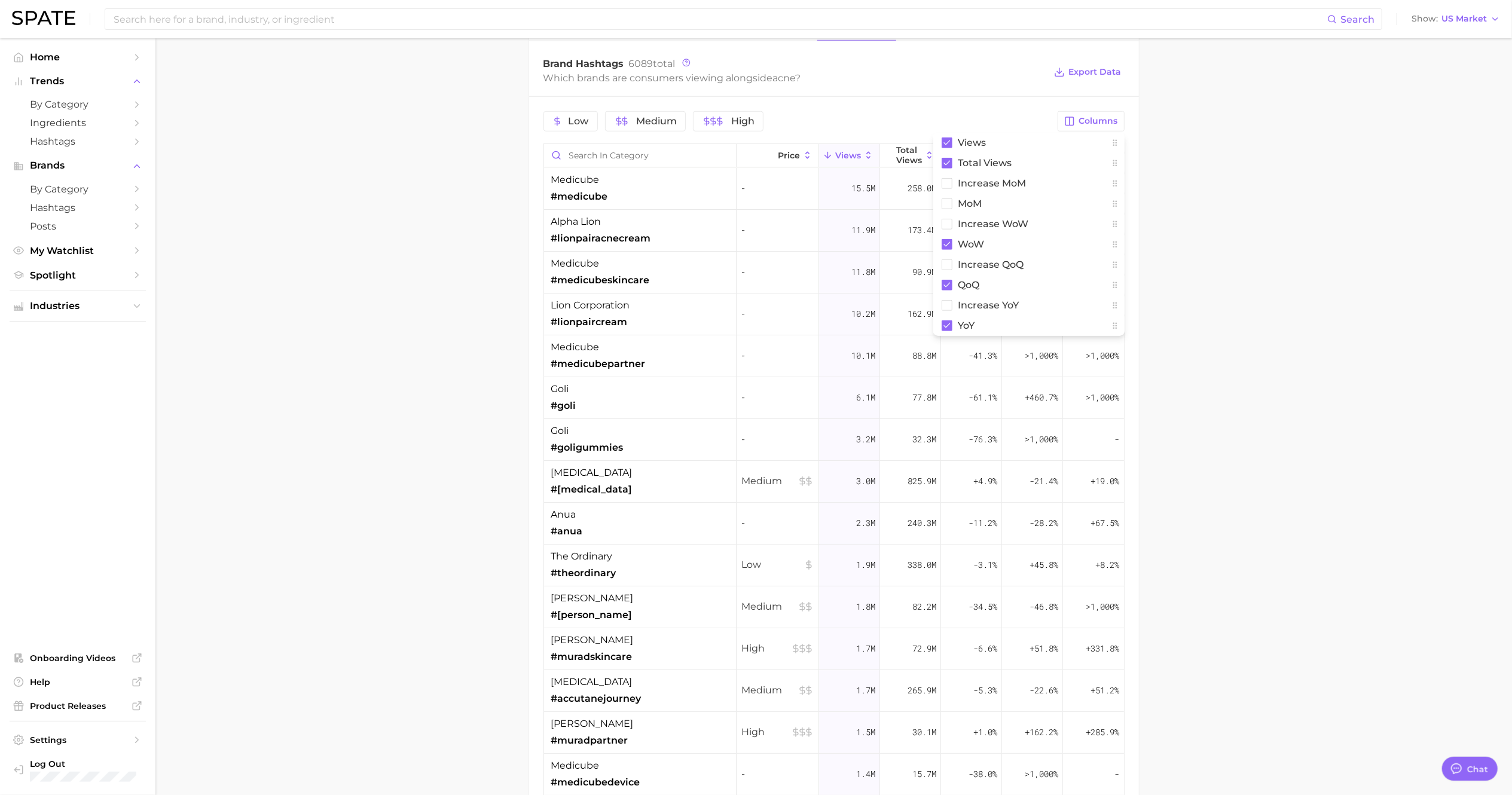
click at [1220, 112] on main "1. skincare 2. face concerns 3. acne condition 4. acne Overview Google TikTok I…" at bounding box center [834, 44] width 1357 height 1936
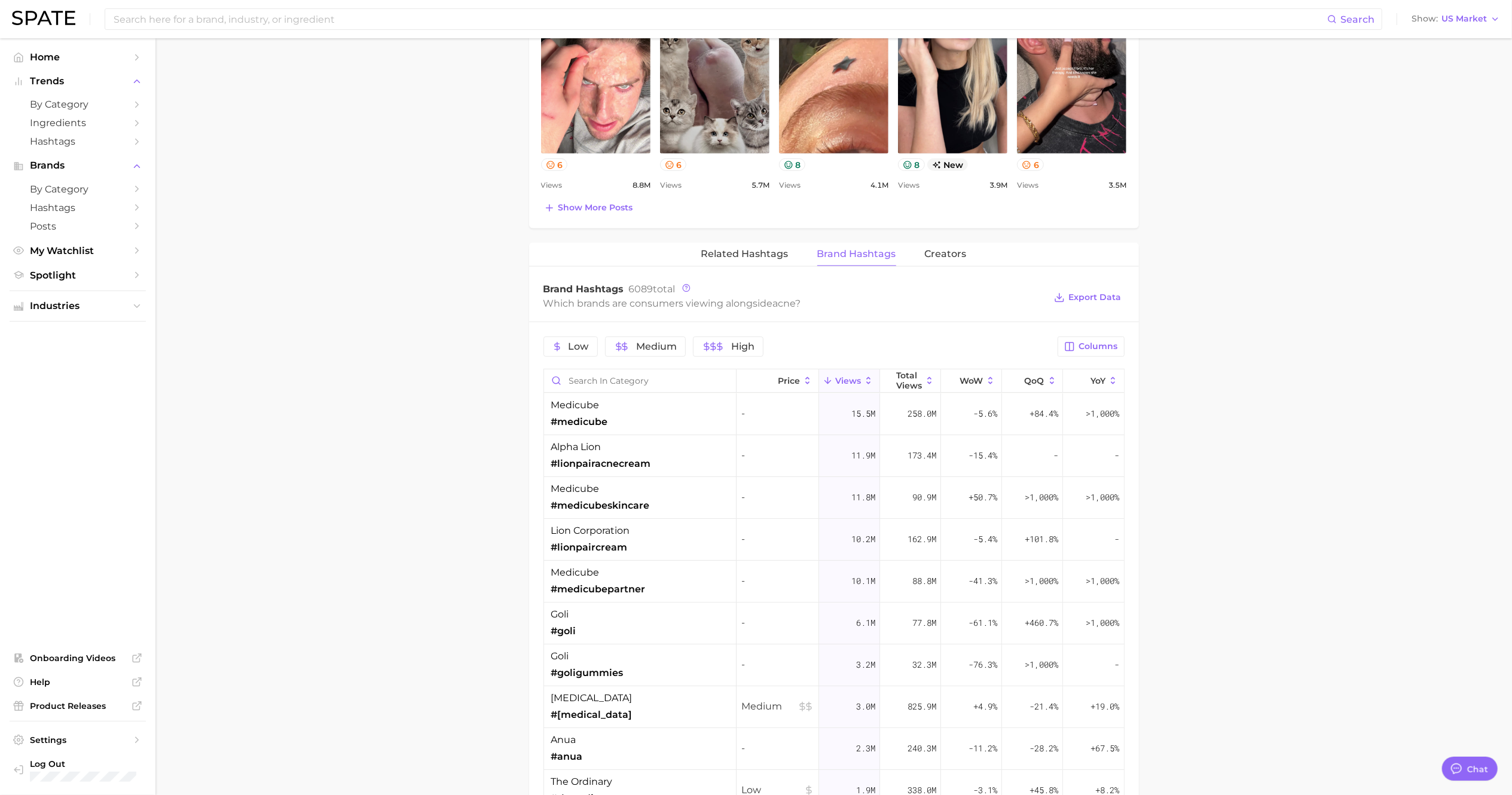
scroll to position [738, 0]
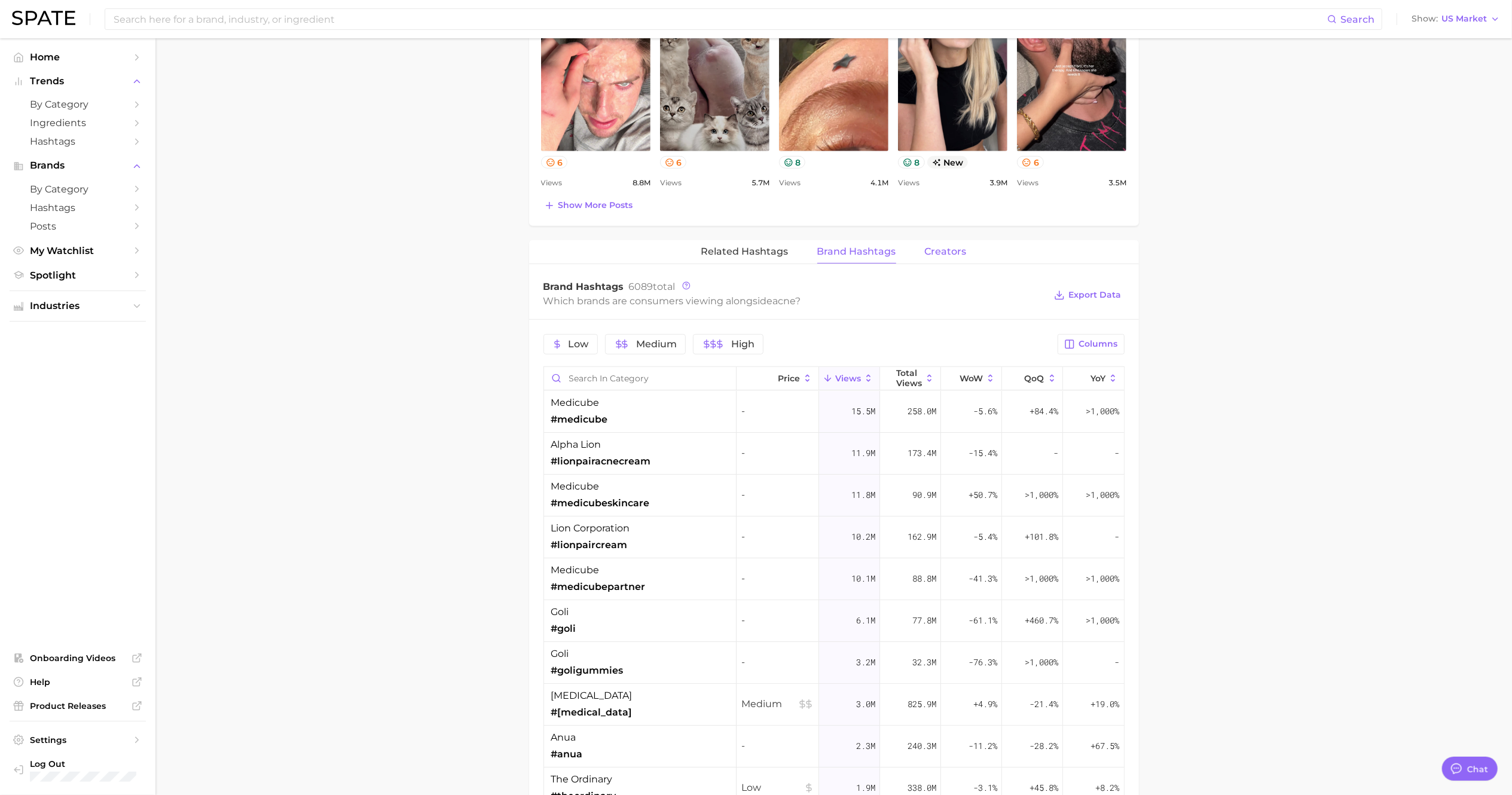
click at [945, 257] on span "Creators" at bounding box center [946, 251] width 42 height 11
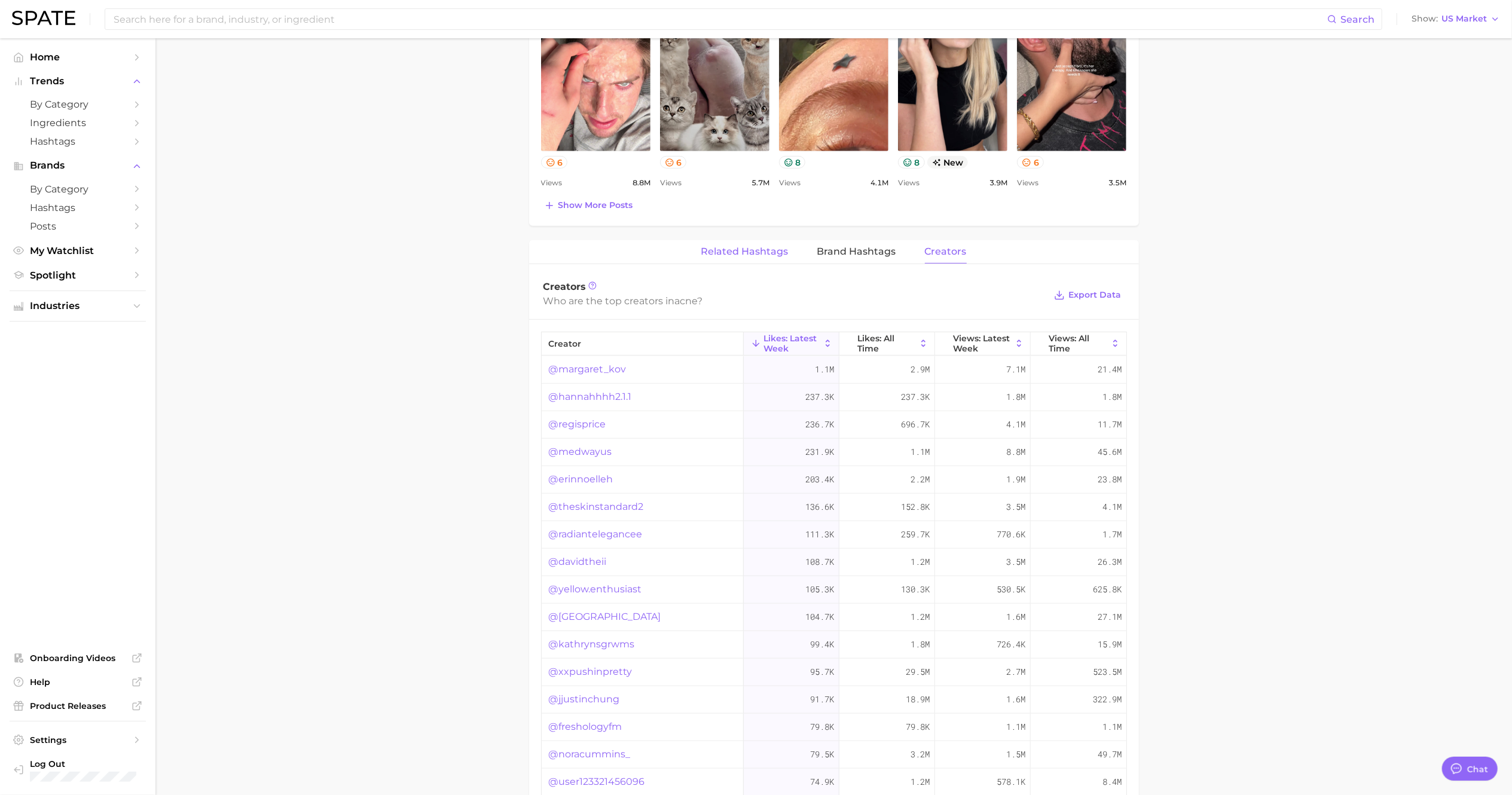
click at [778, 253] on span "Related Hashtags" at bounding box center [745, 251] width 87 height 11
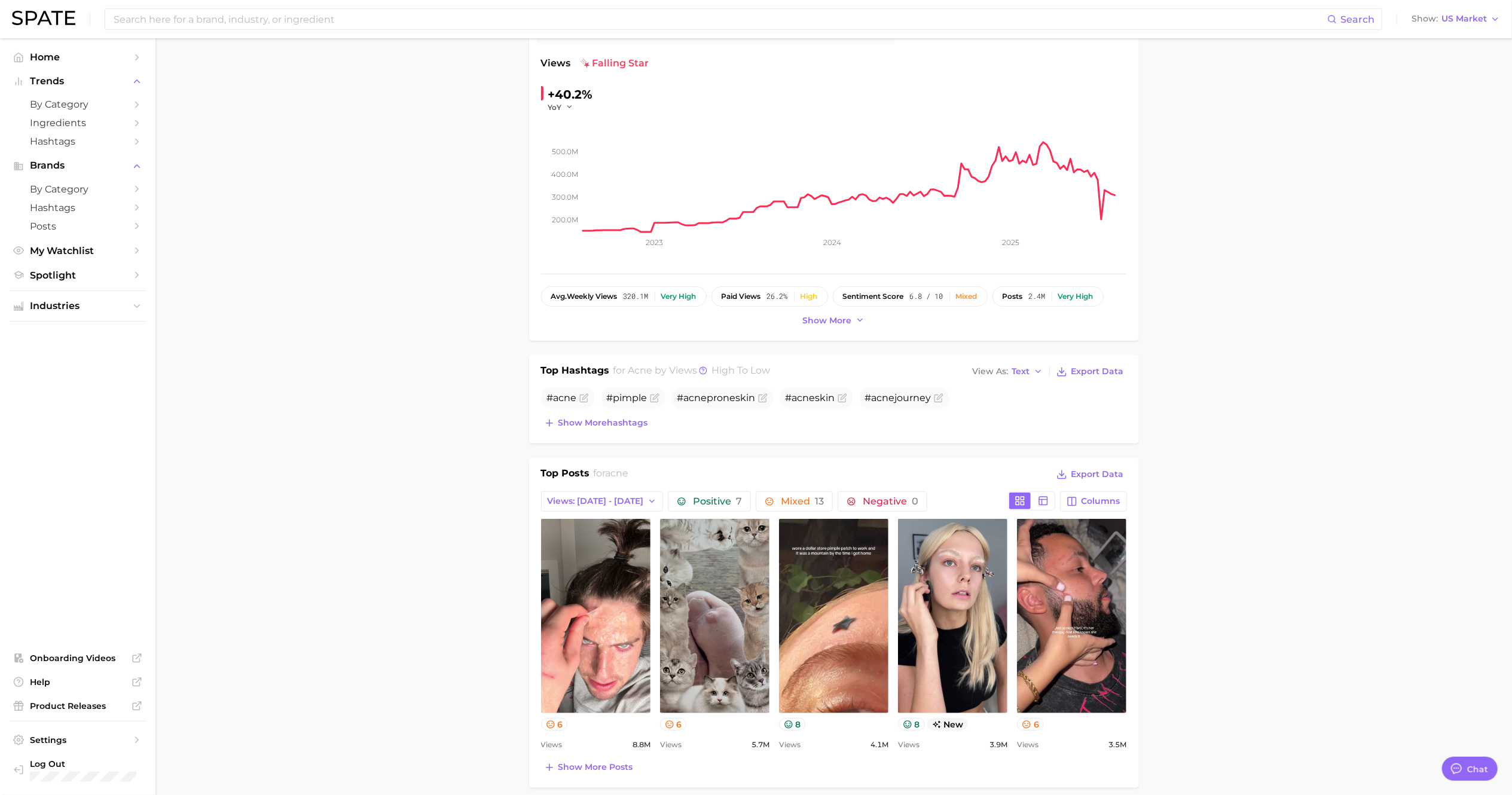
scroll to position [0, 0]
